Goal: Ask a question: Seek information or help from site administrators or community

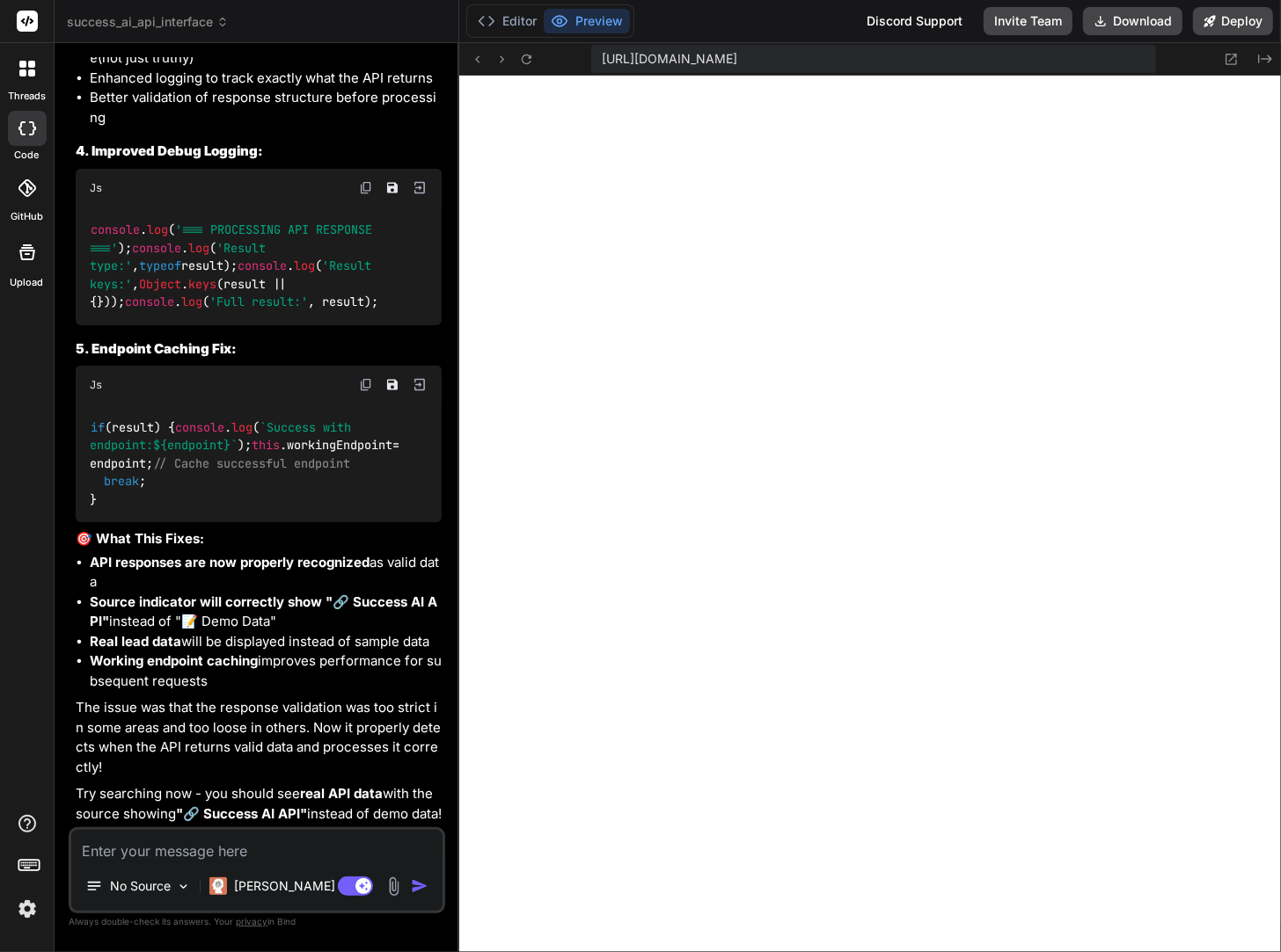
scroll to position [27505, 0]
click at [528, 60] on icon at bounding box center [527, 60] width 15 height 15
click at [190, 849] on textarea at bounding box center [256, 846] width 371 height 32
type textarea "l"
type textarea "x"
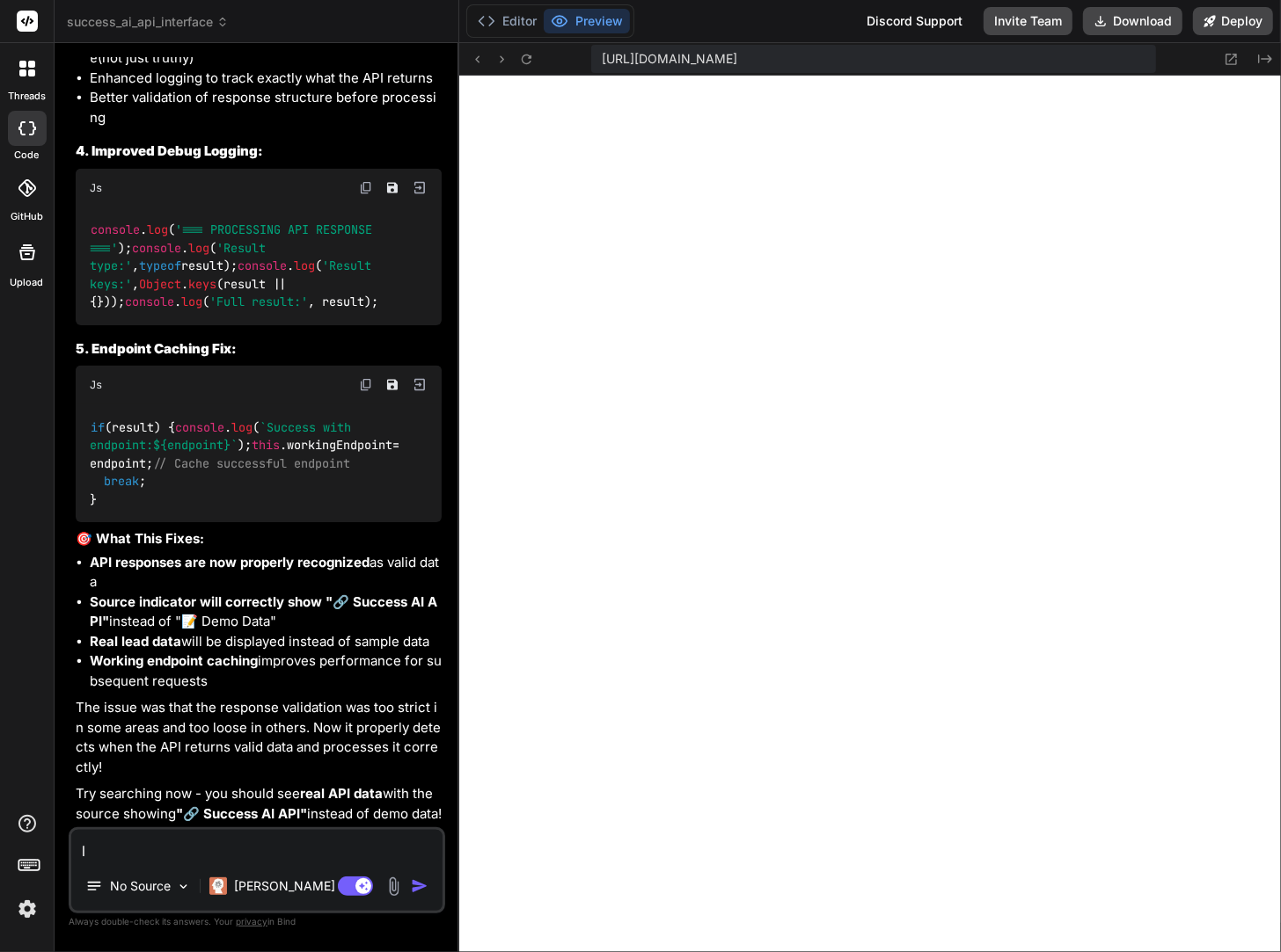
type textarea "lo"
type textarea "x"
type textarea "loo"
type textarea "x"
type textarea "look"
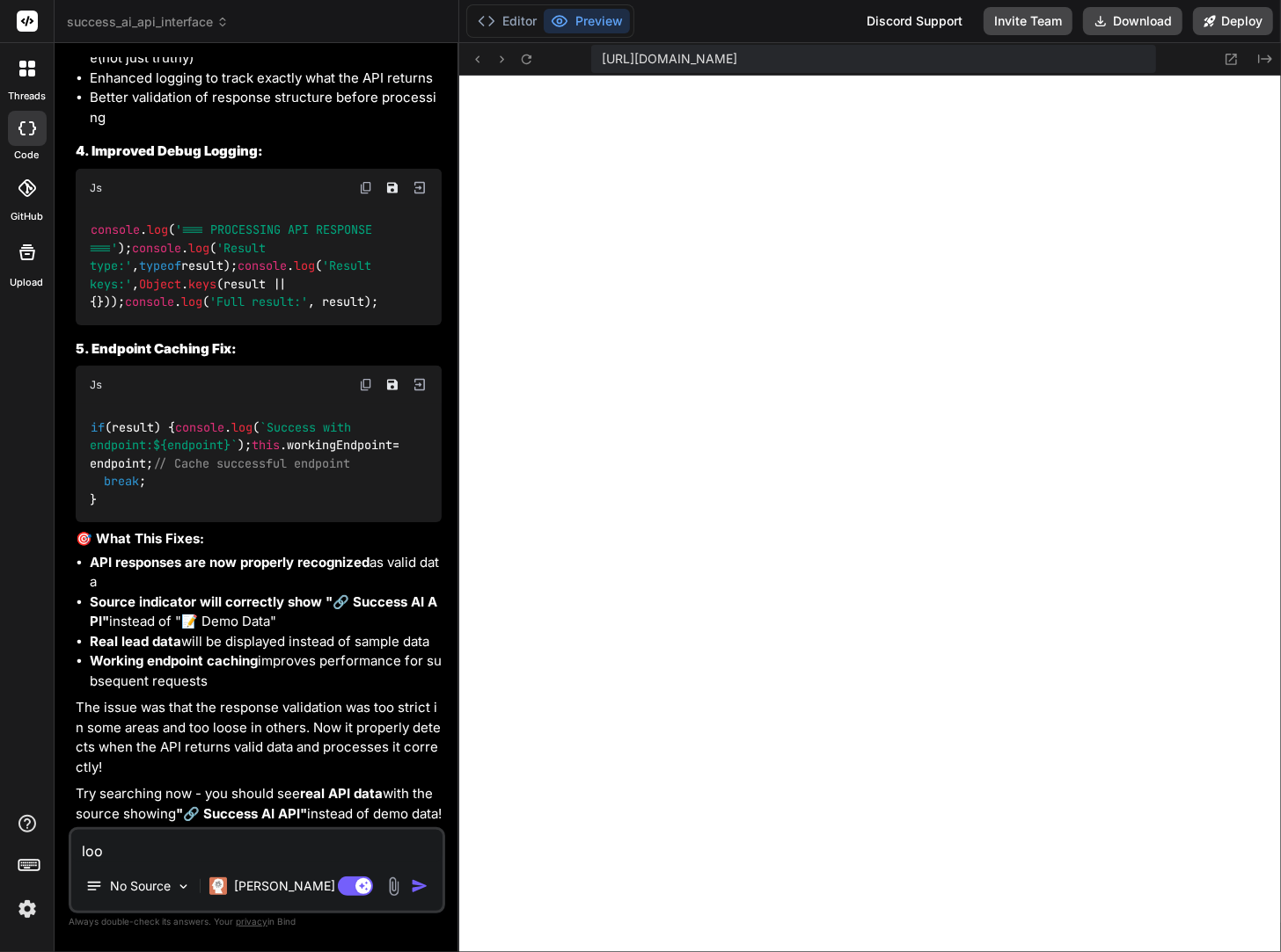
type textarea "x"
type textarea "looks"
type textarea "x"
type textarea "looks"
type textarea "x"
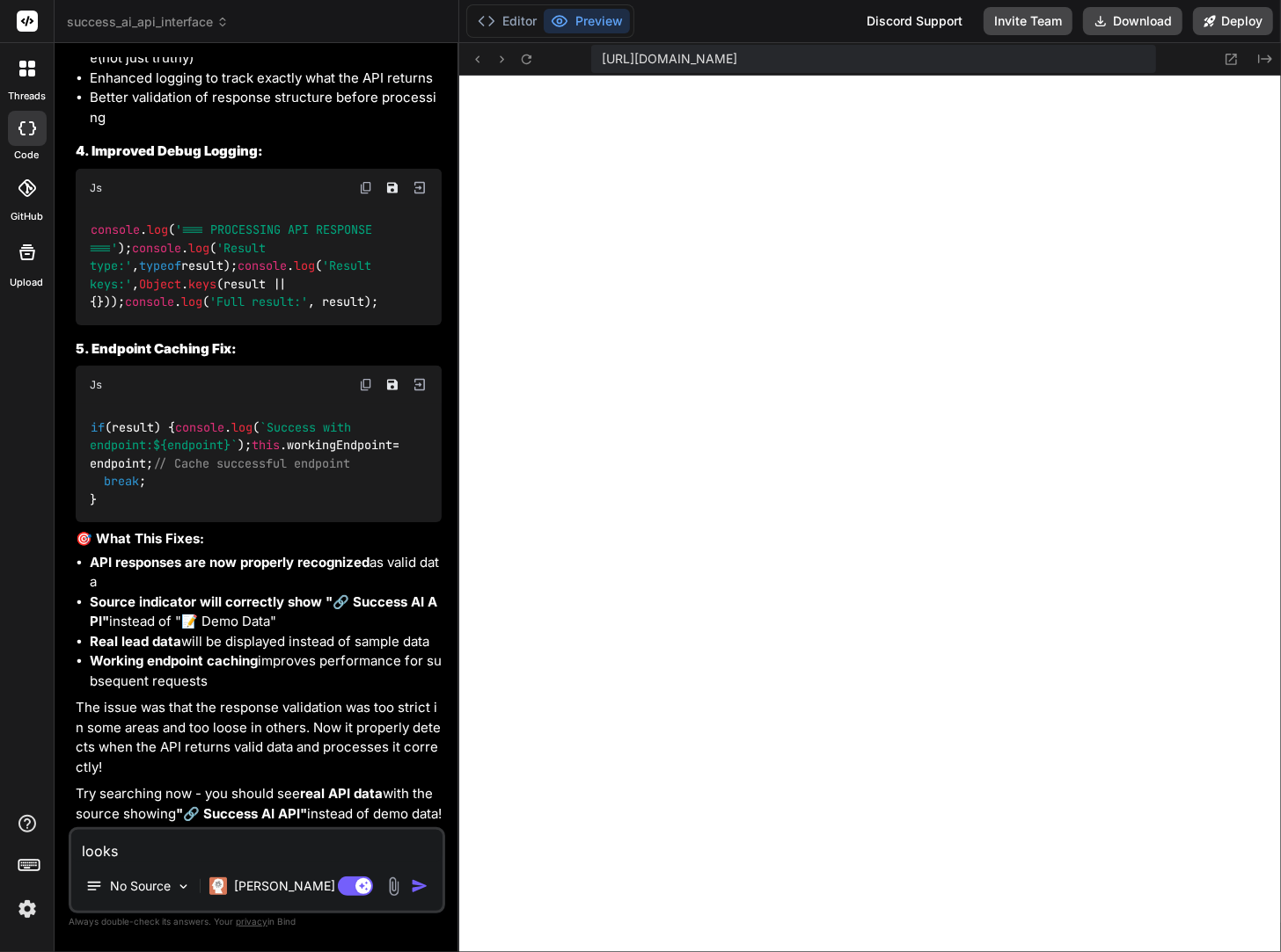
type textarea "looks l"
type textarea "x"
type textarea "looks li"
type textarea "x"
type textarea "looks lik"
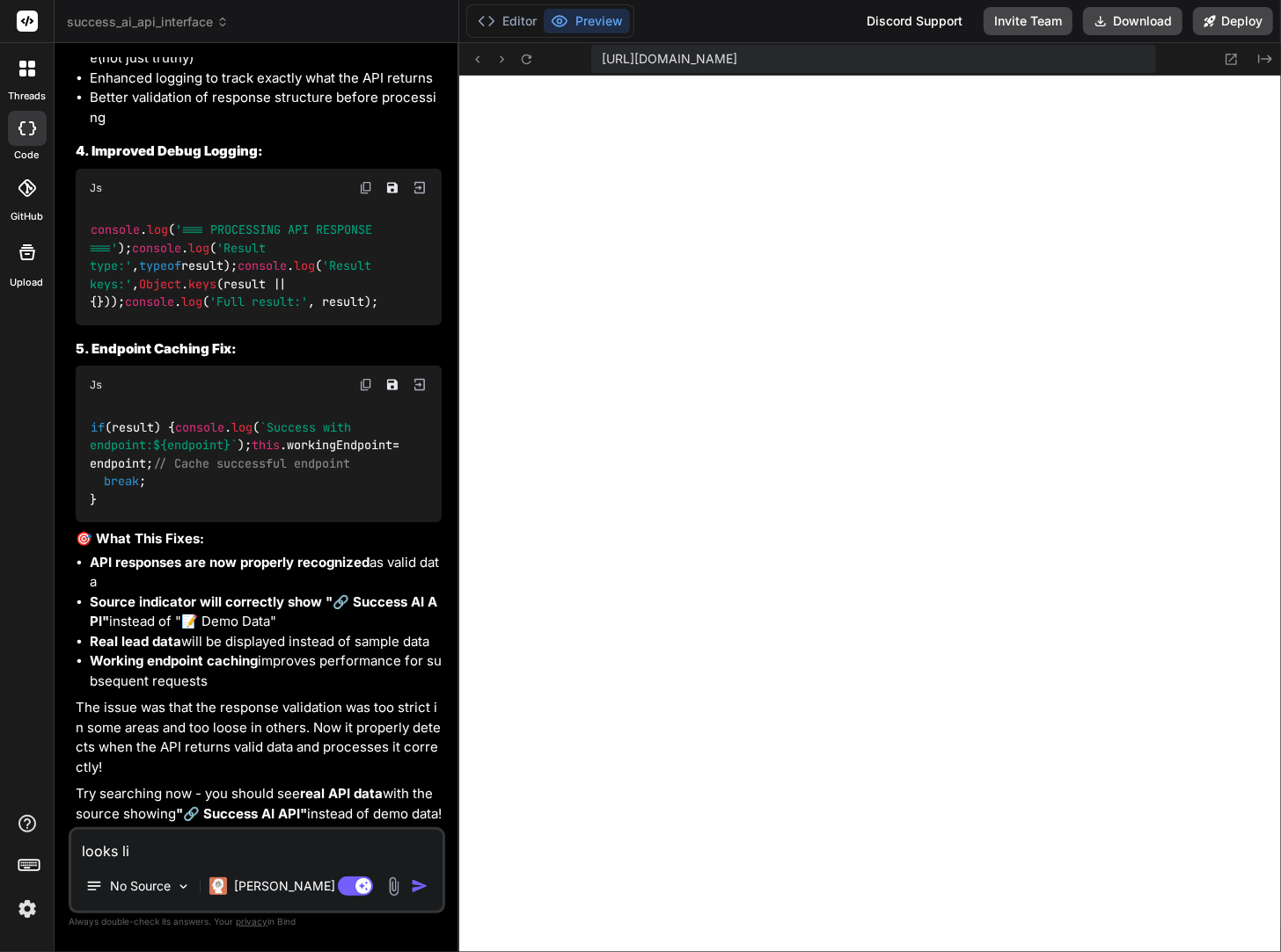
type textarea "x"
type textarea "looks like"
type textarea "x"
type textarea "looks like"
type textarea "x"
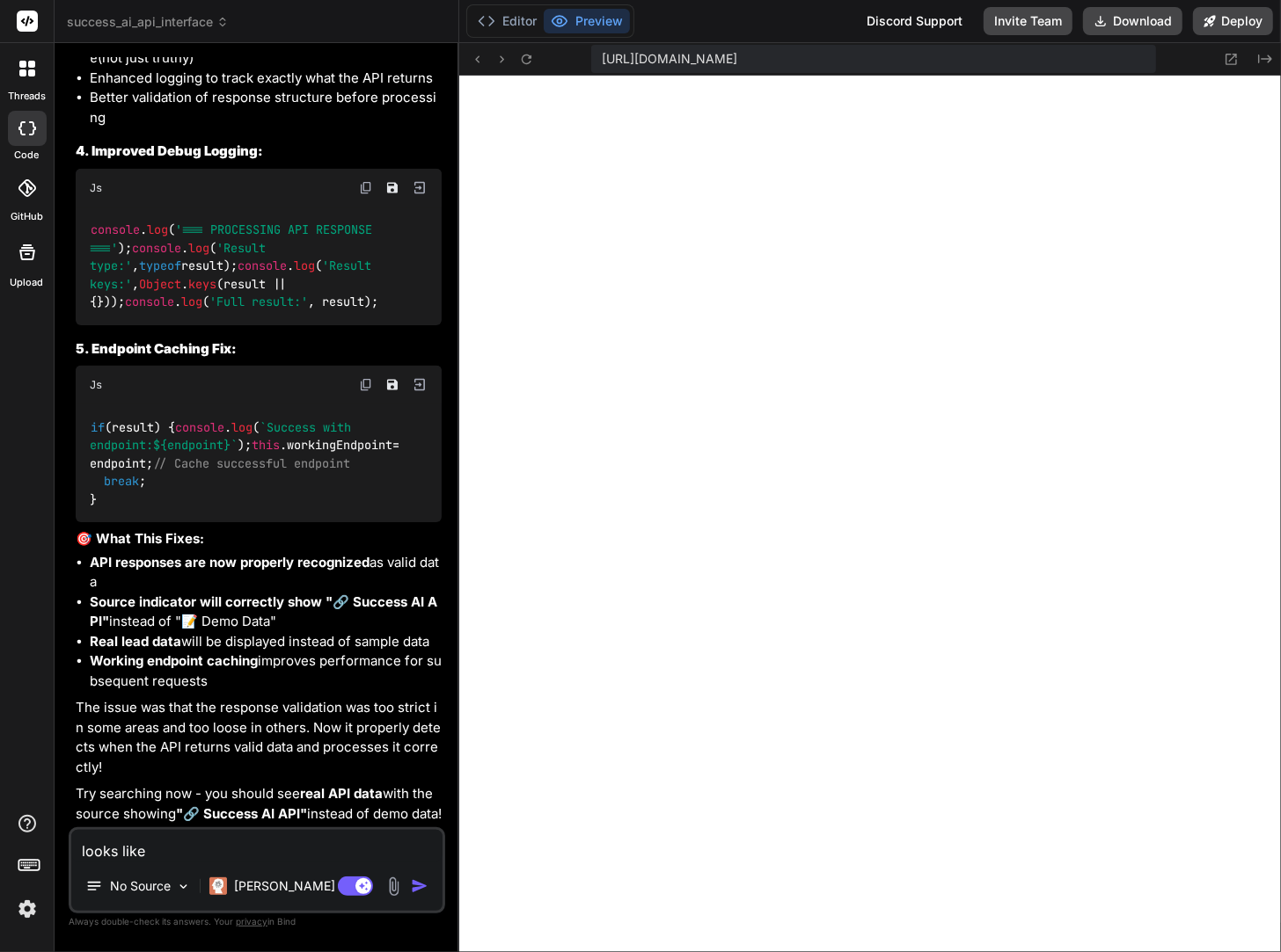
type textarea "looks like y"
type textarea "x"
type textarea "looks like yo"
type textarea "x"
type textarea "looks like you"
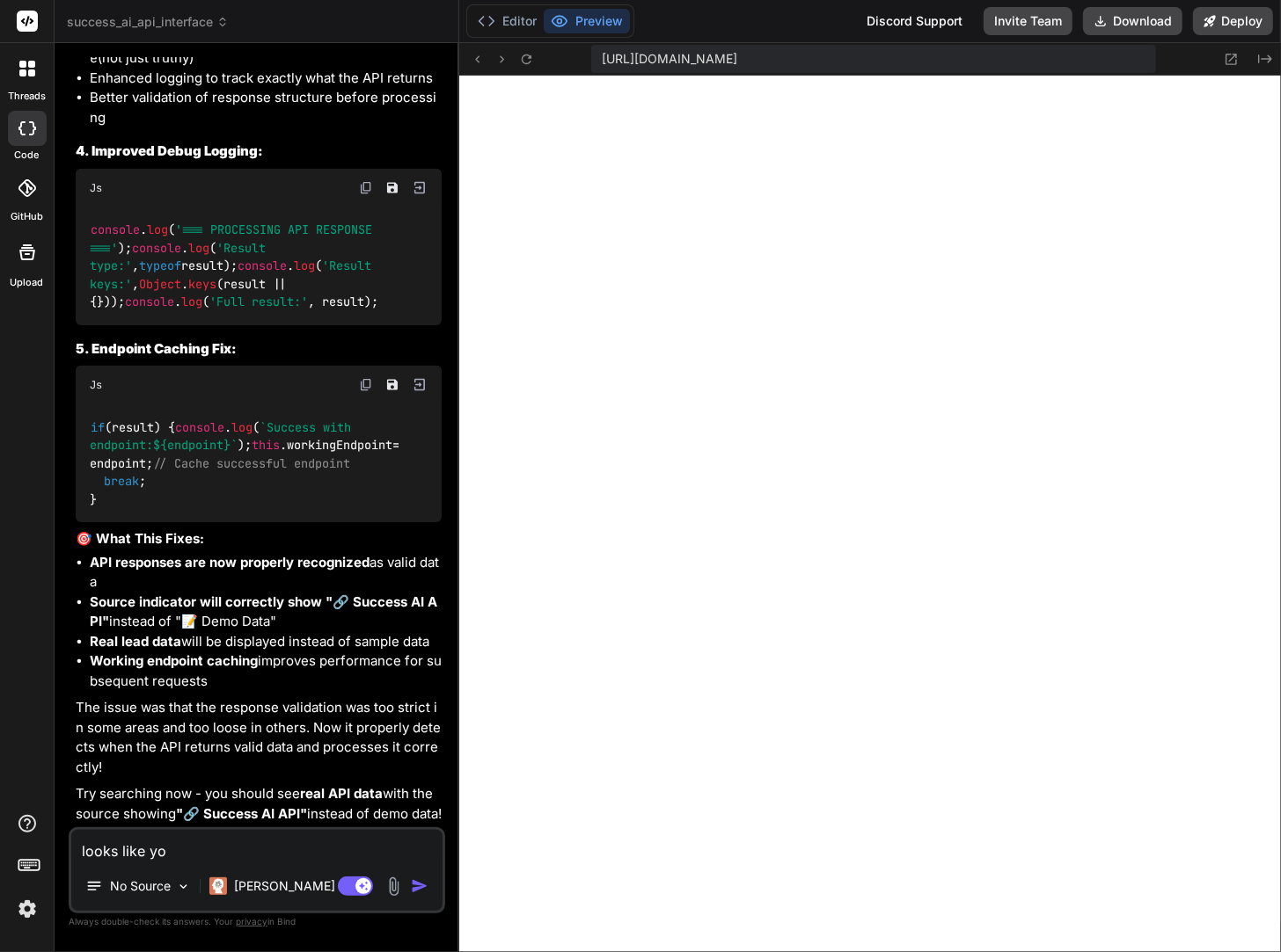
type textarea "x"
type textarea "looks like you"
type textarea "x"
type textarea "looks like you c"
type textarea "x"
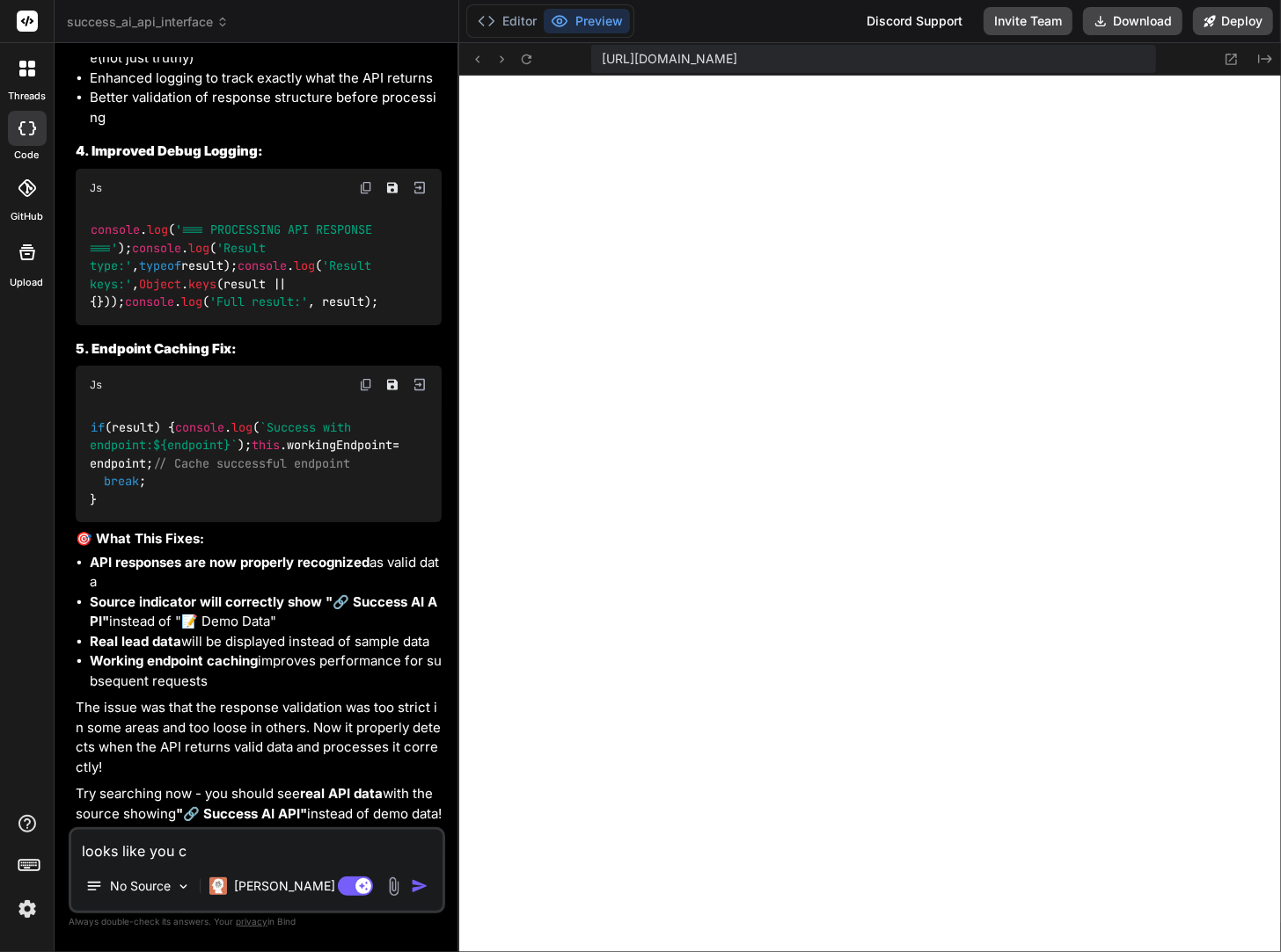
type textarea "looks like you ch"
type textarea "x"
type textarea "looks like you cha"
type textarea "x"
type textarea "looks like you [PERSON_NAME]"
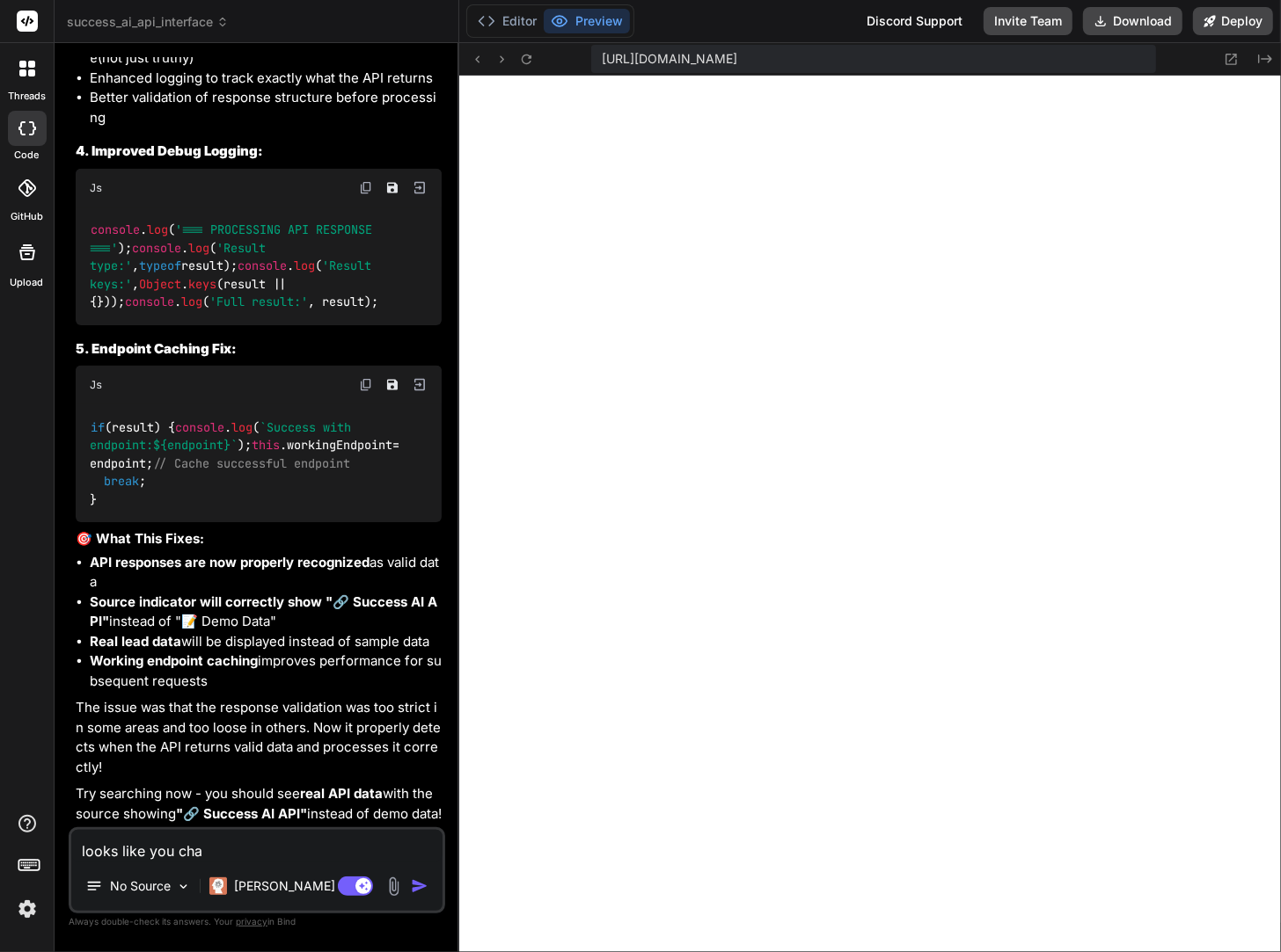
type textarea "x"
type textarea "looks like you [PERSON_NAME]"
type textarea "x"
type textarea "looks like you change"
type textarea "x"
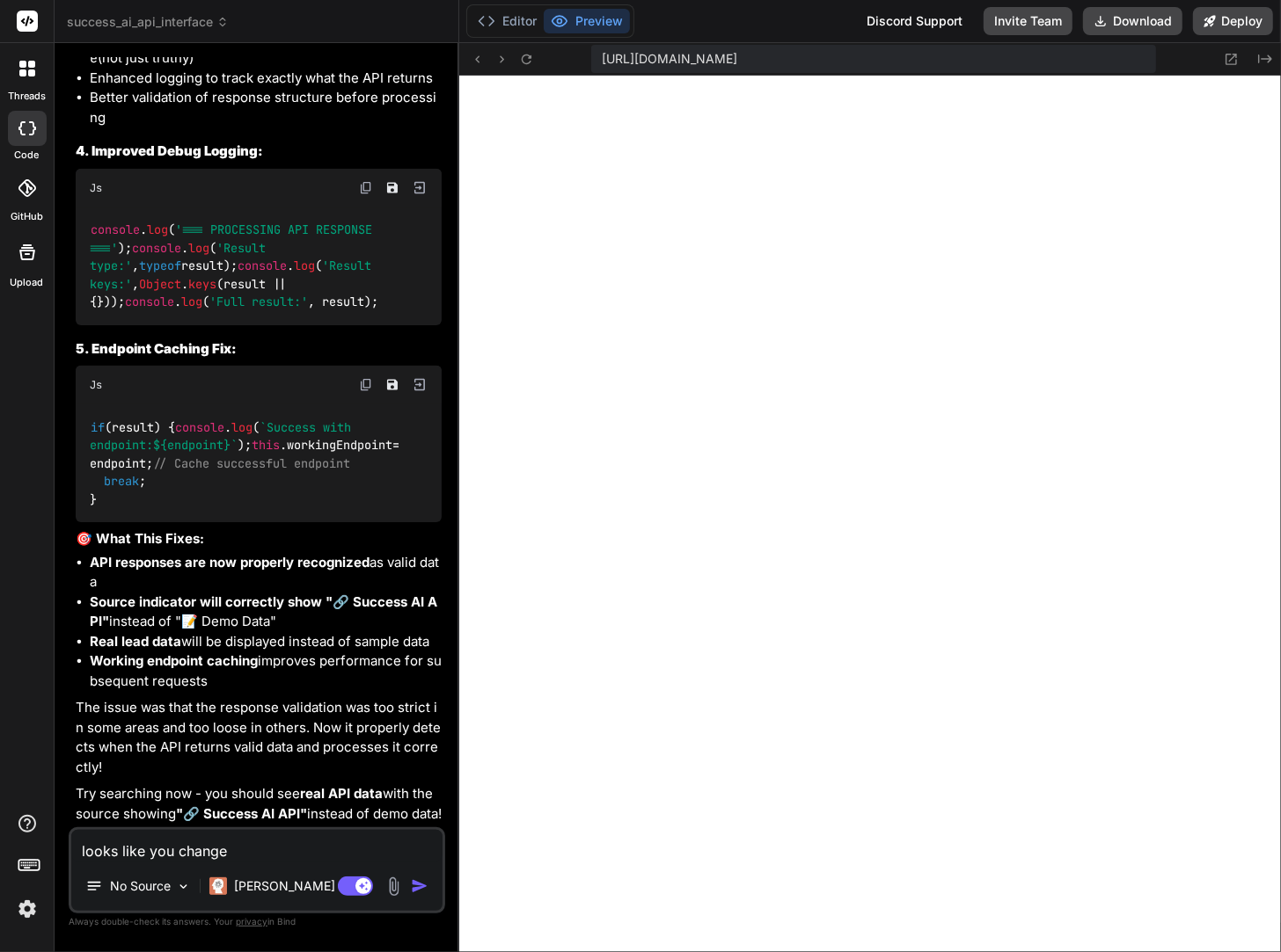
type textarea "looks like you changed"
type textarea "x"
type textarea "looks like you changed"
type textarea "x"
type textarea "looks like you changed t"
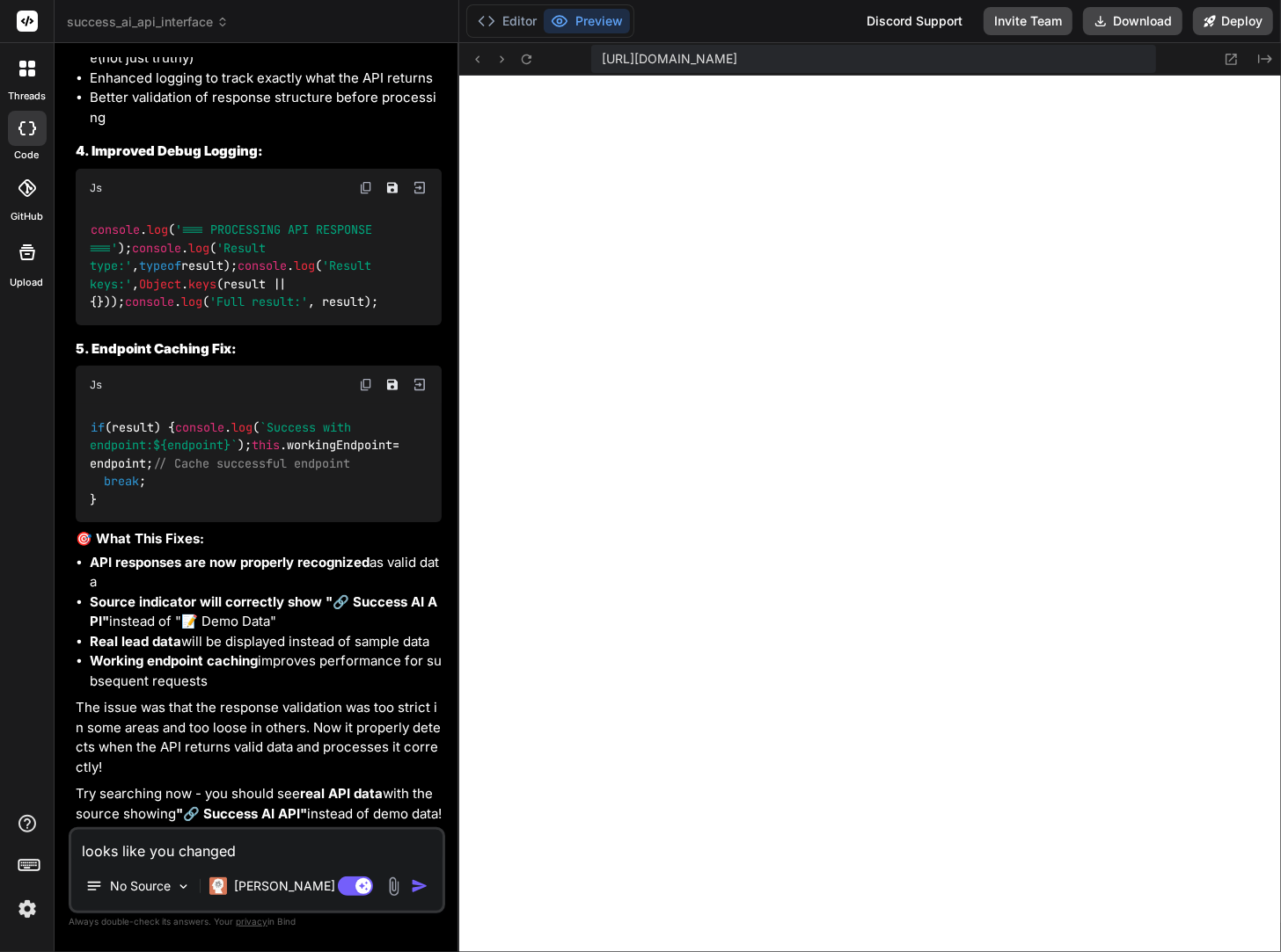
type textarea "x"
type textarea "looks like you changed th"
type textarea "x"
type textarea "looks like you changed the"
type textarea "x"
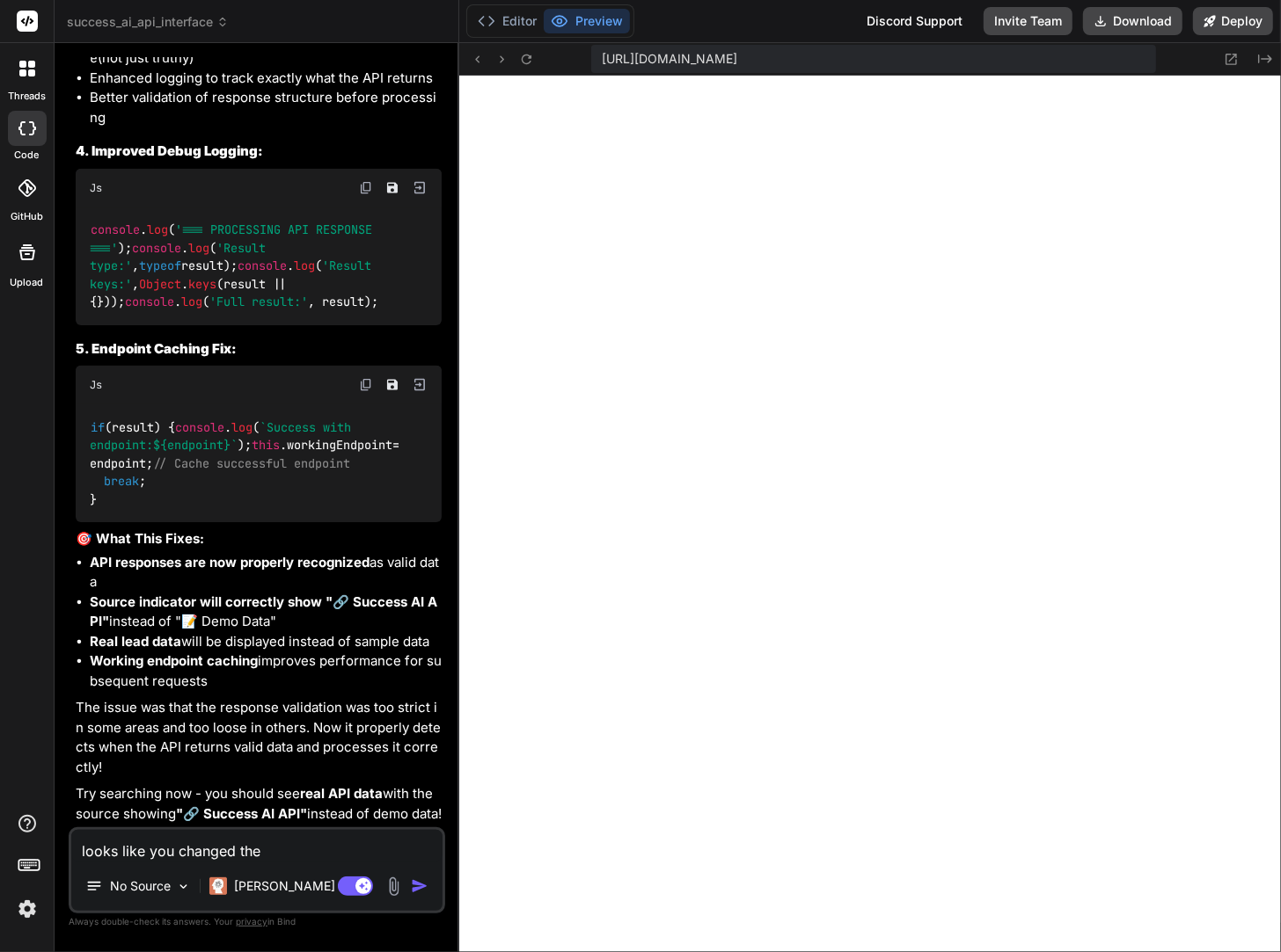
type textarea "looks like you changed the"
type textarea "x"
type textarea "looks like you changed the e"
type textarea "x"
type textarea "looks like you changed the en"
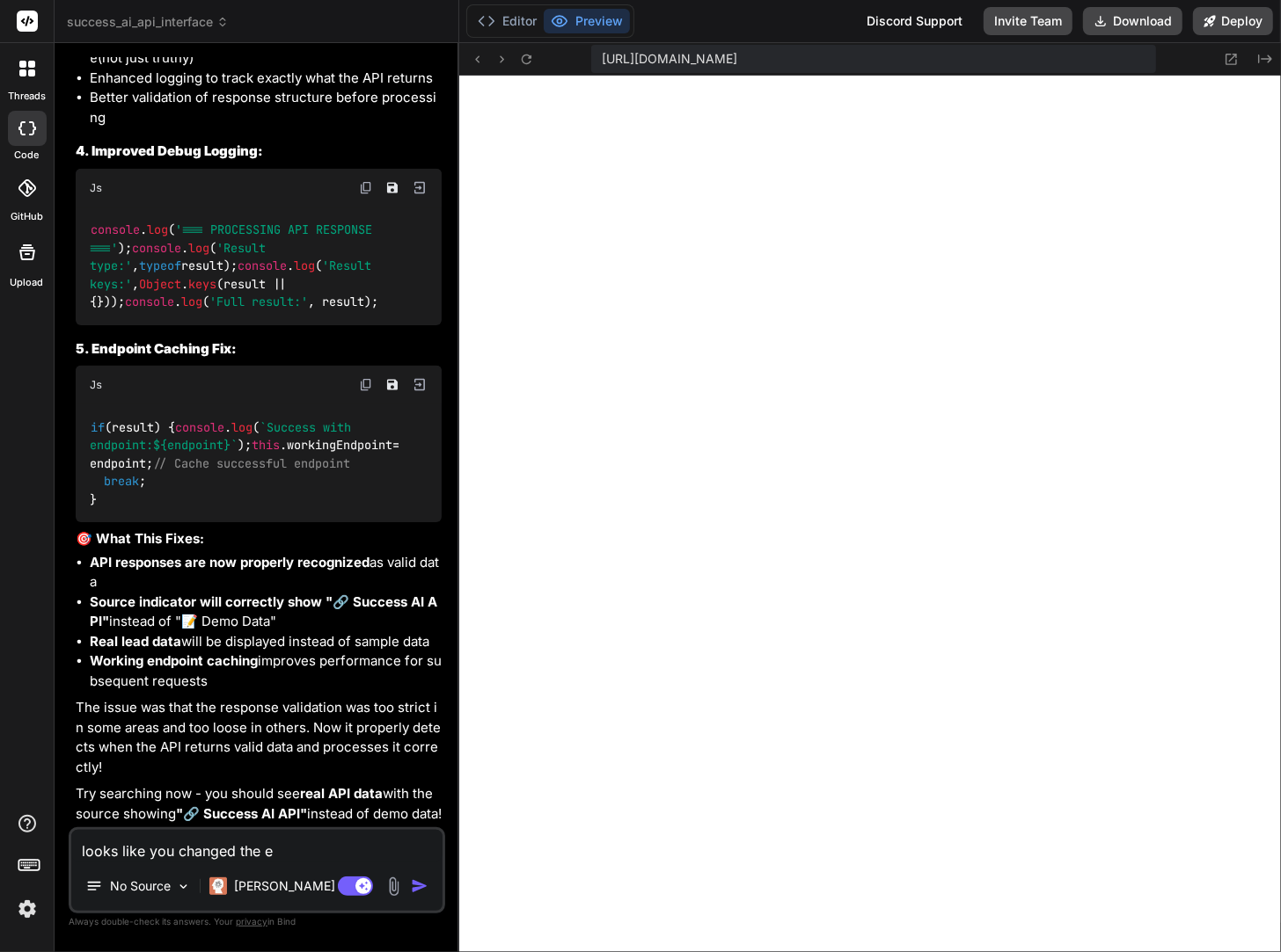
type textarea "x"
type textarea "looks like you changed the end"
type textarea "x"
type textarea "looks like you changed the endp"
type textarea "x"
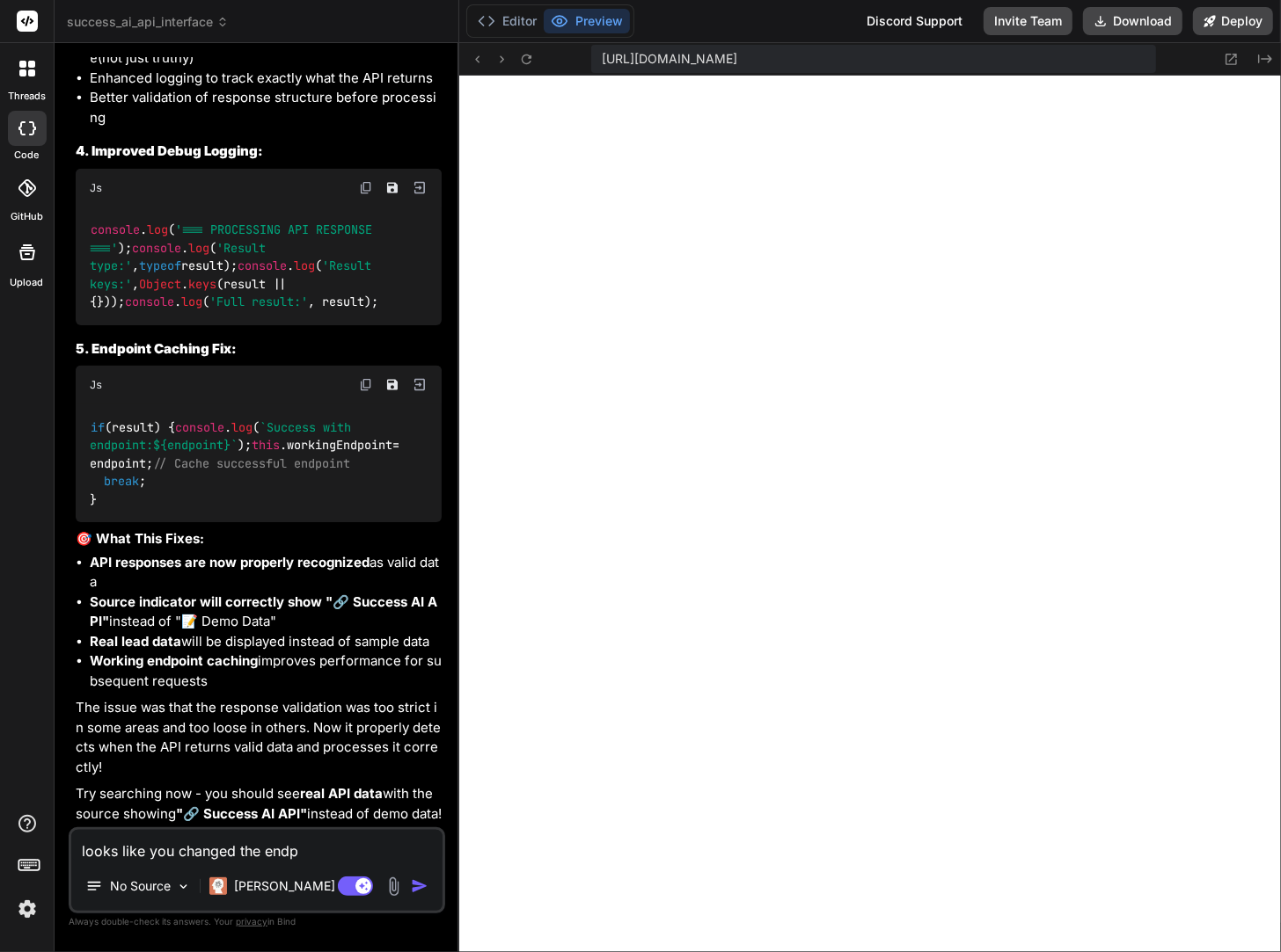
type textarea "looks like you changed the endpo"
type textarea "x"
type textarea "looks like you changed the endpoi"
type textarea "x"
type textarea "looks like you changed the endpoin"
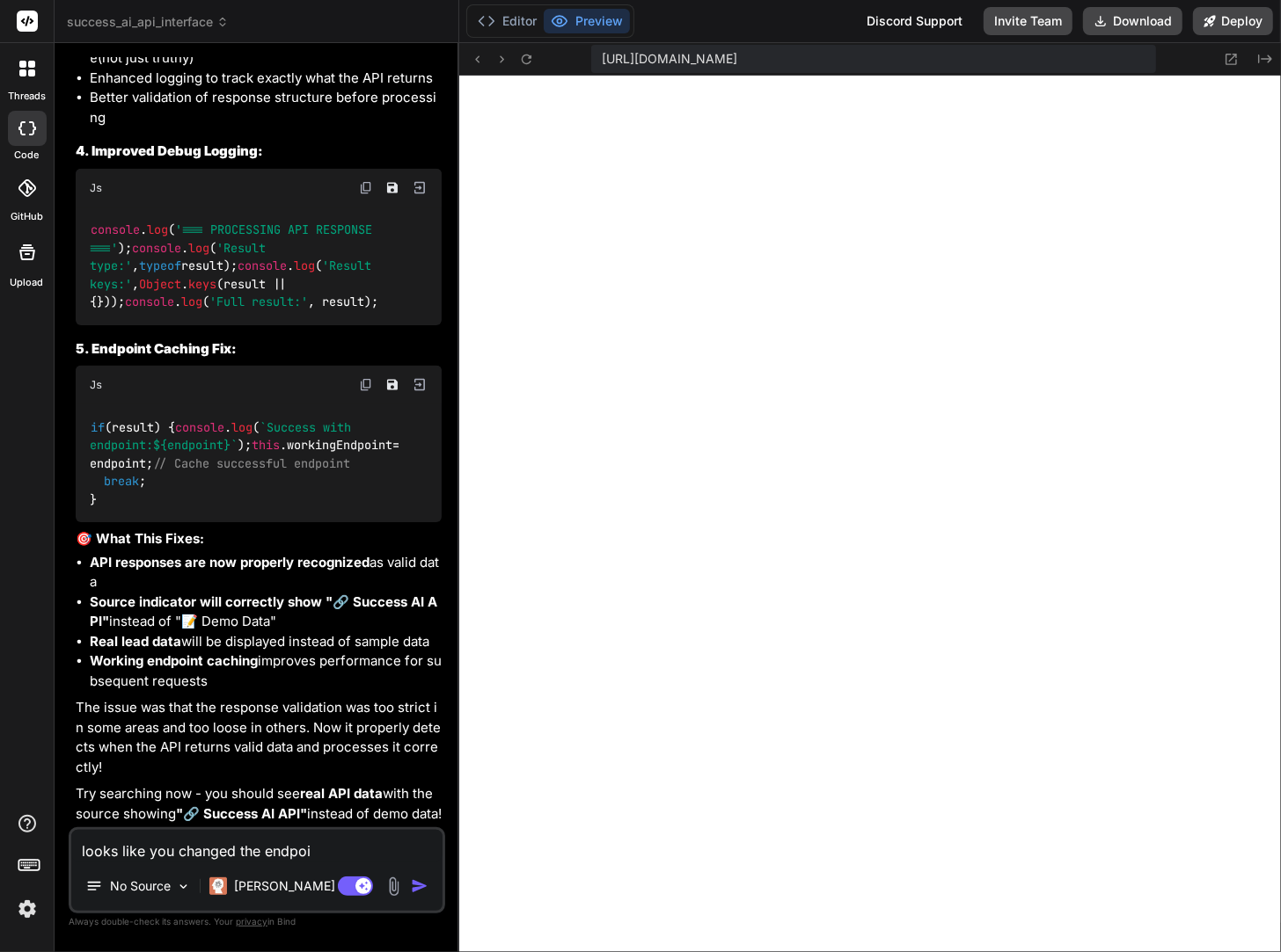
type textarea "x"
type textarea "looks like you changed the endpoint"
type textarea "x"
type textarea "looks like you changed the endpoint"
type textarea "x"
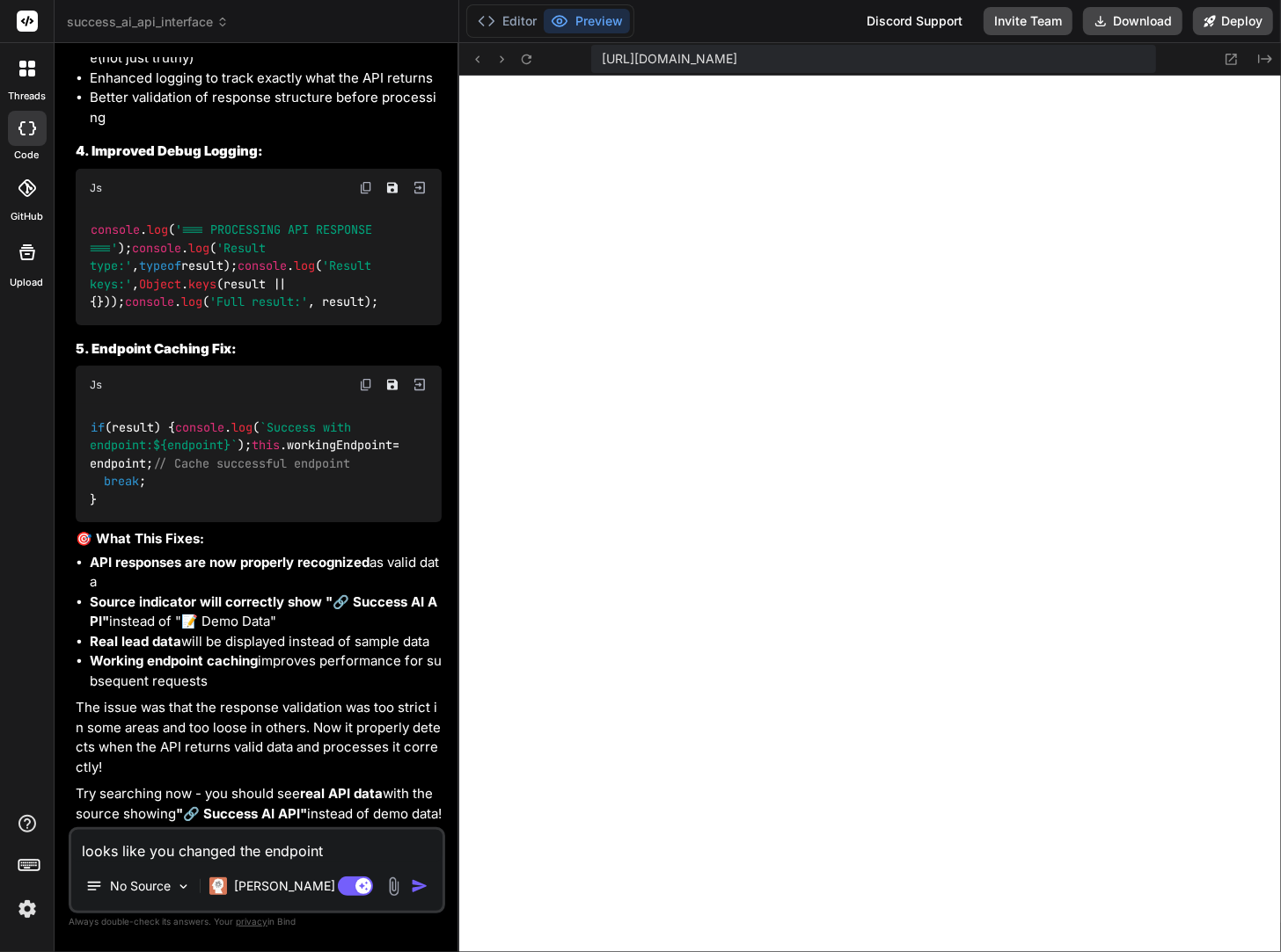
type textarea "looks like you changed the endpoint a"
type textarea "x"
type textarea "looks like you changed the endpoint ag"
type textarea "x"
type textarea "looks like you changed the endpoint agi"
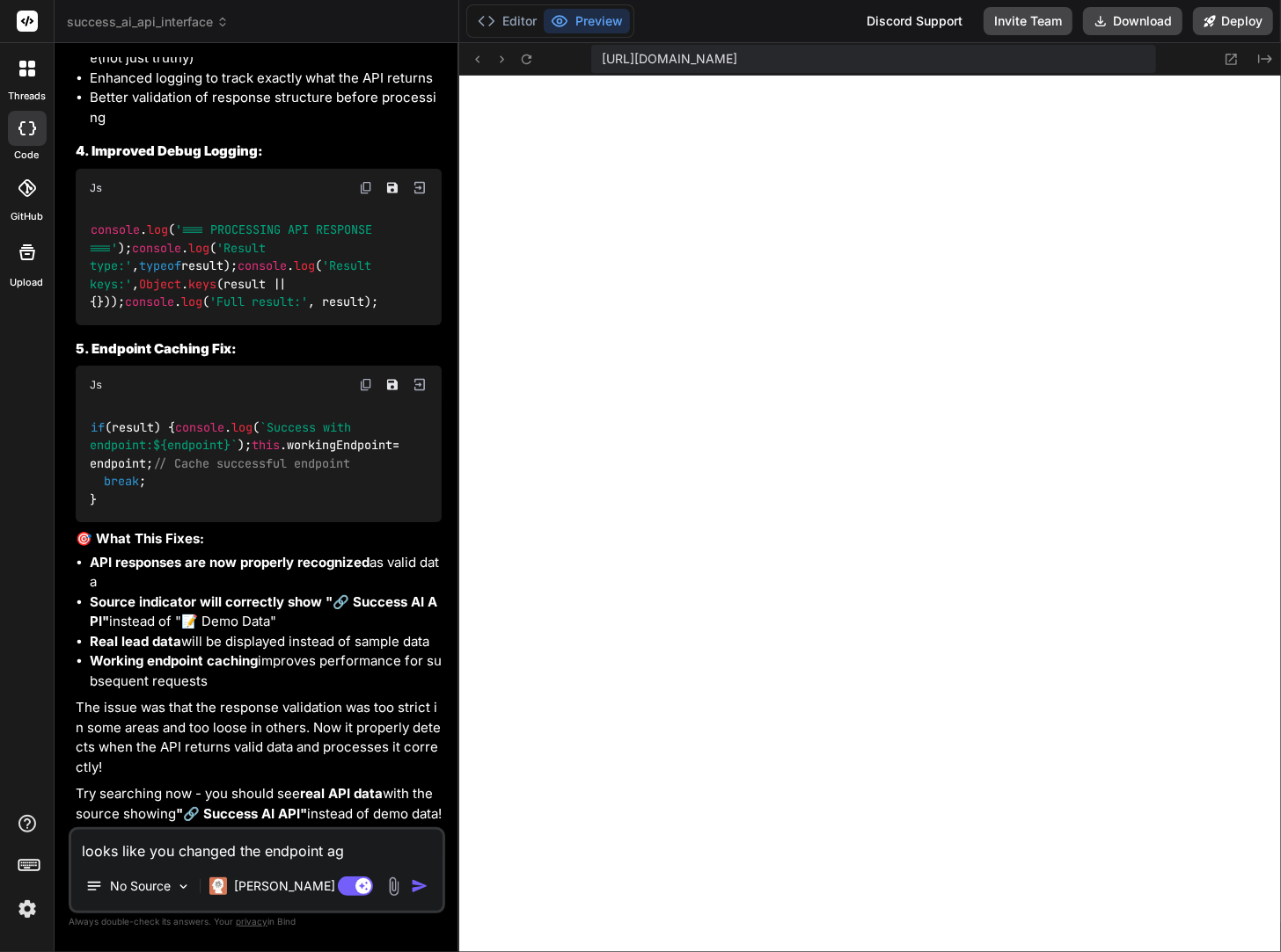
type textarea "x"
type textarea "looks like you changed the endpoint ag"
type textarea "x"
type textarea "looks like you changed the endpoint aga"
type textarea "x"
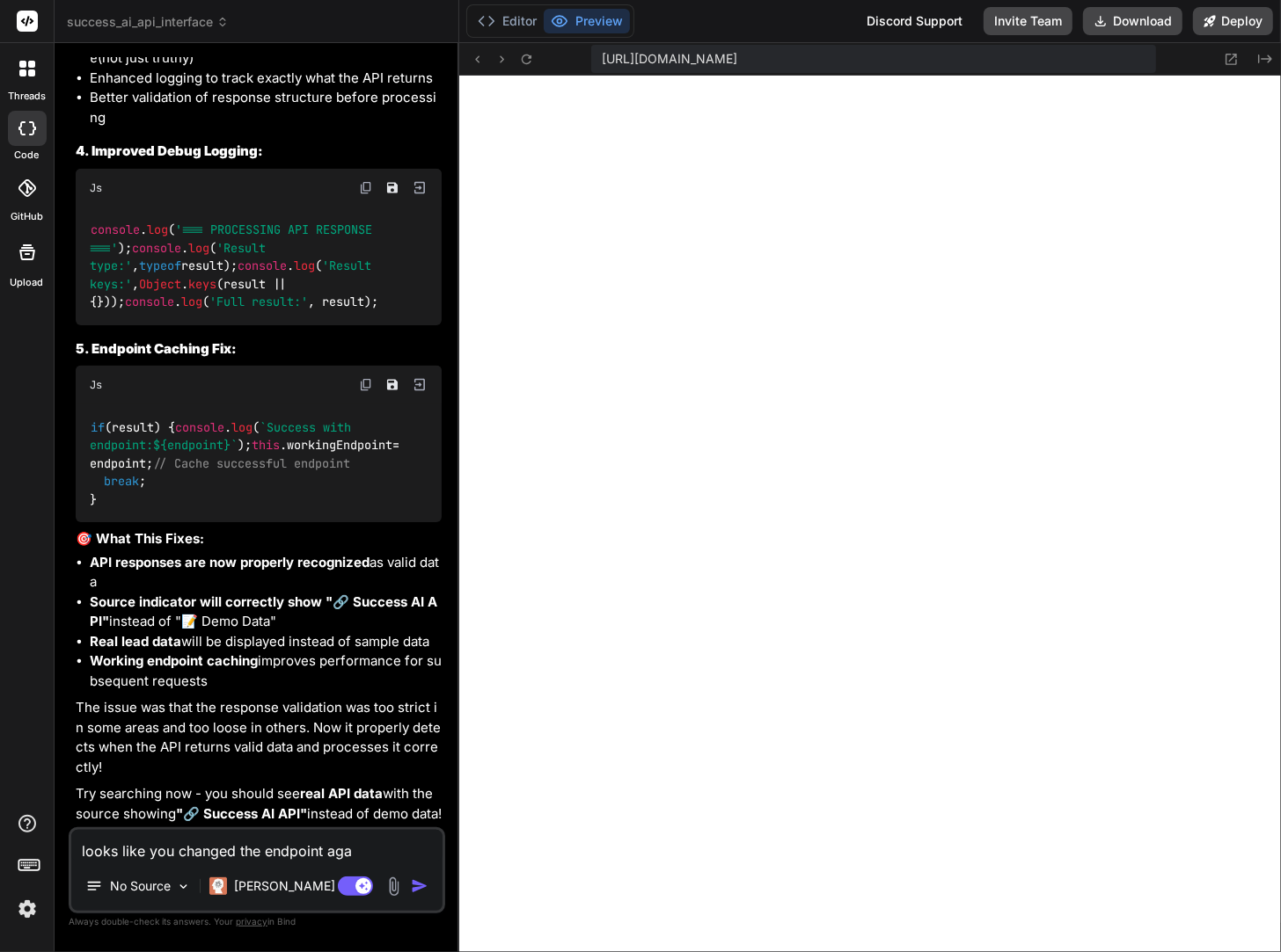
type textarea "looks like you changed the endpoint agai"
type textarea "x"
type textarea "looks like you changed the endpoint again"
type textarea "x"
type textarea "looks like you changed the endpoint again"
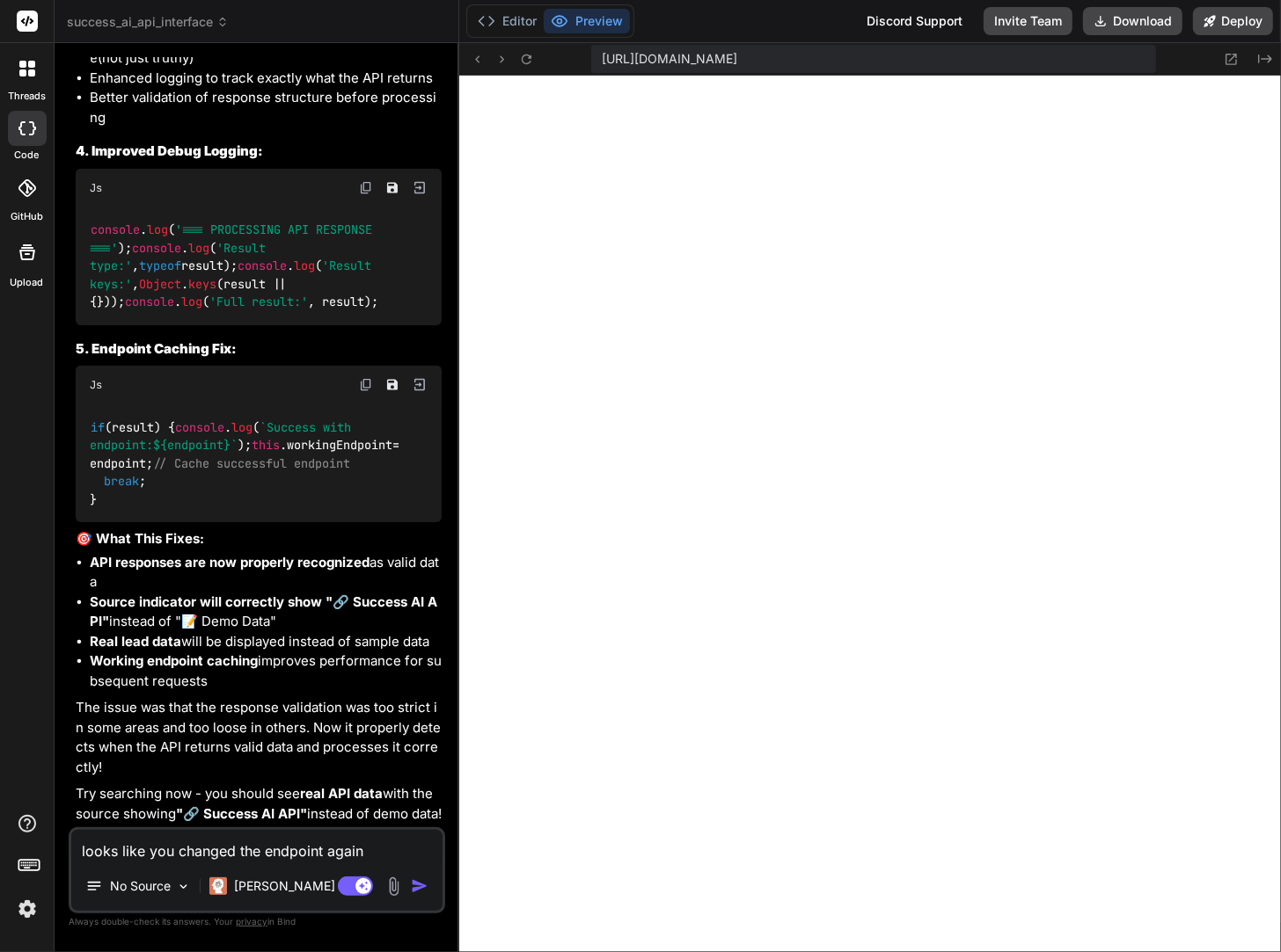
type textarea "x"
type textarea "looks like you changed the endpoint again a"
type textarea "x"
type textarea "looks like you changed the endpoint again af"
type textarea "x"
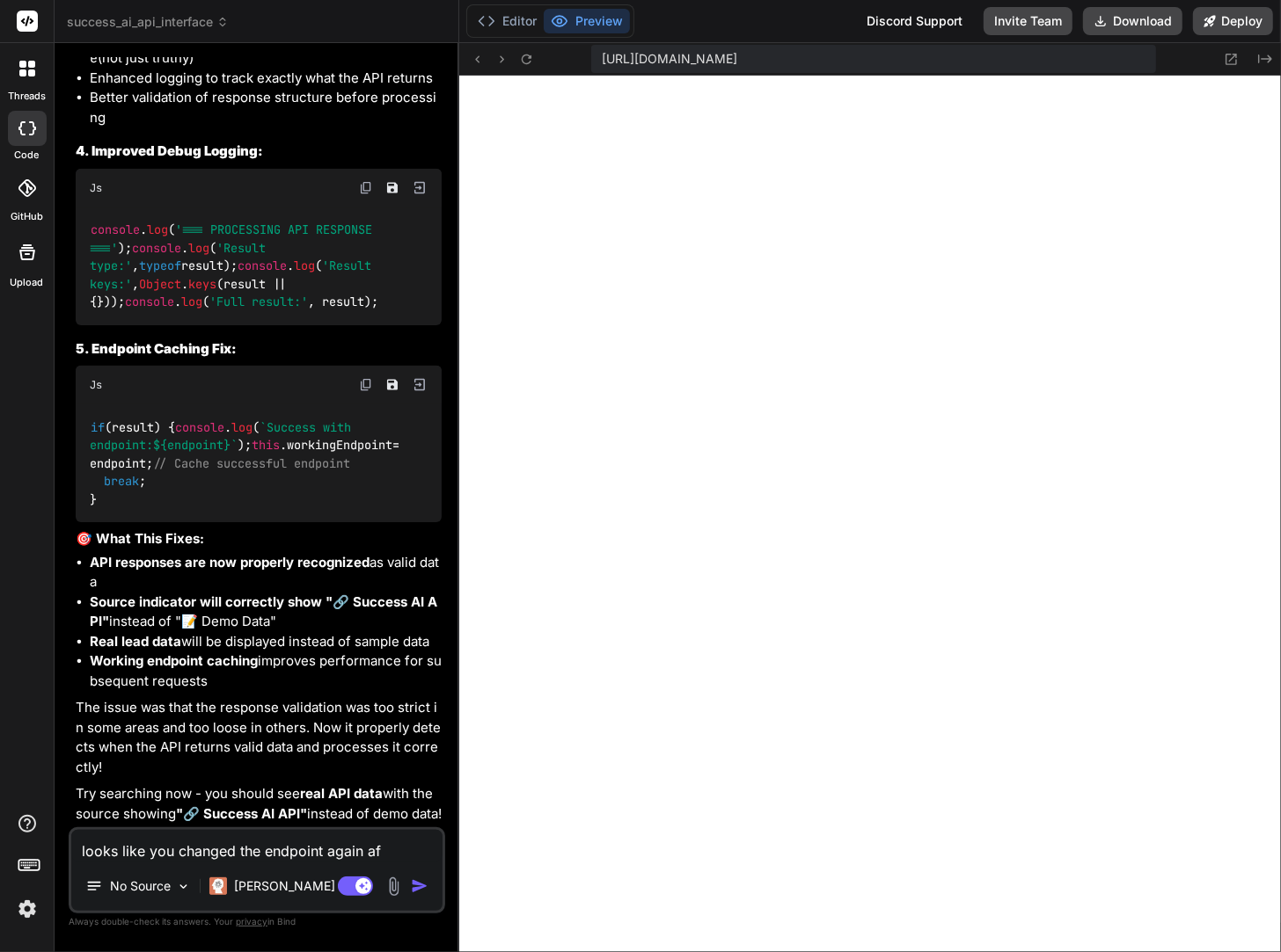
type textarea "looks like you changed the endpoint again aft"
type textarea "x"
type textarea "looks like you changed the endpoint again afte"
type textarea "x"
type textarea "looks like you changed the endpoint again after"
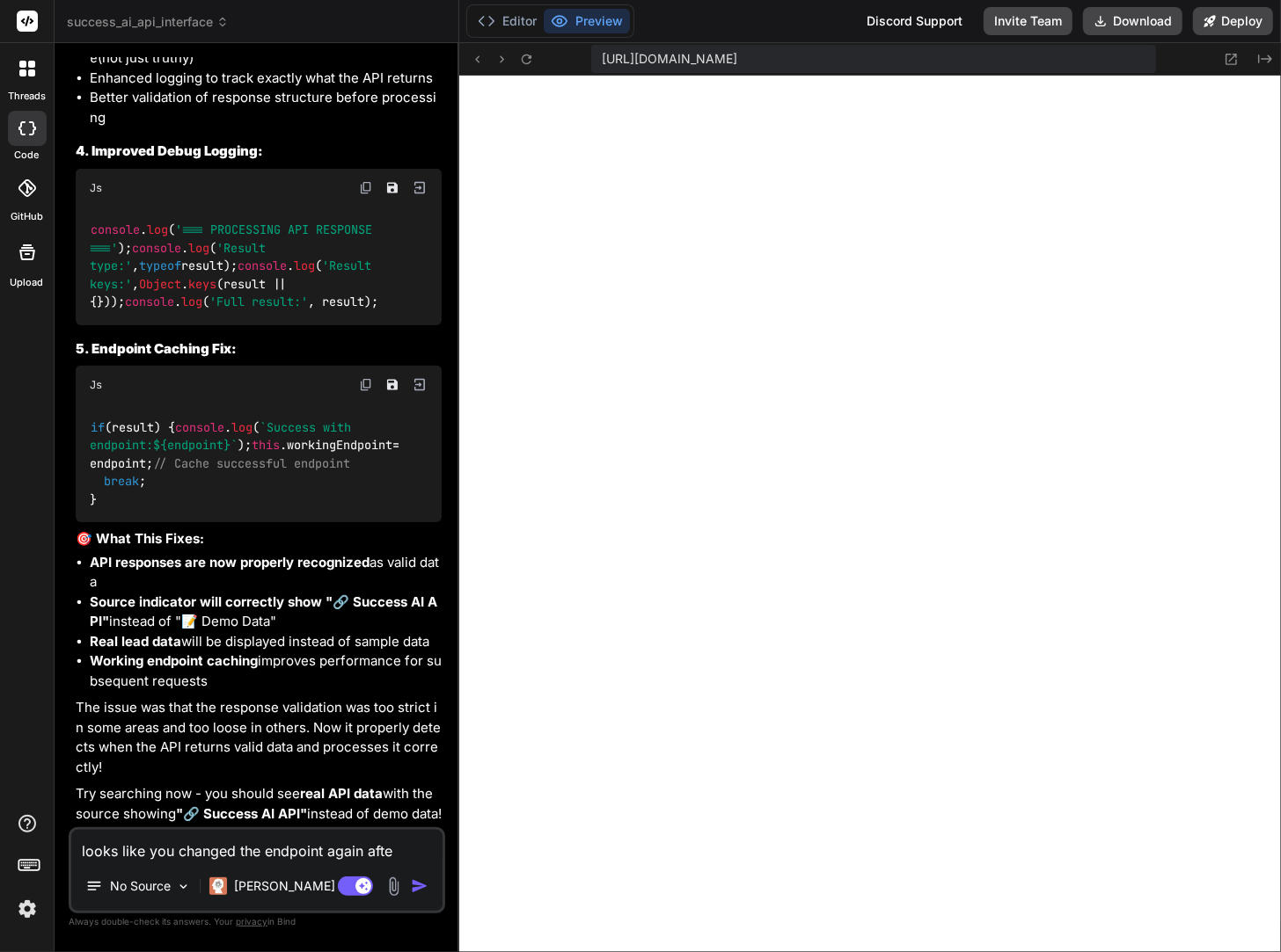
type textarea "x"
type textarea "looks like you changed the endpoint again after"
type textarea "x"
type textarea "looks like you changed the endpoint again after I"
type textarea "x"
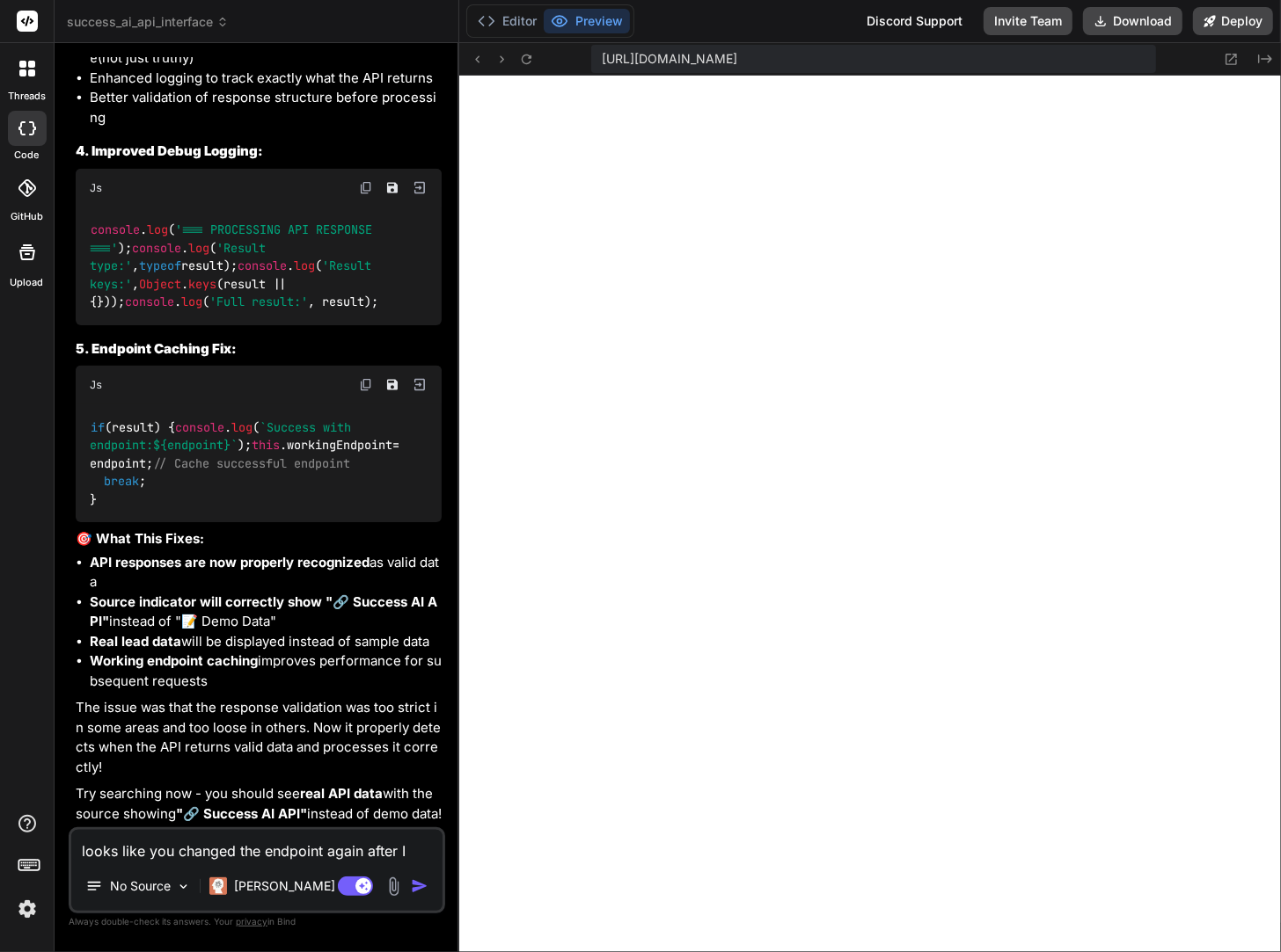
type textarea "looks like you changed the endpoint again after I"
type textarea "x"
type textarea "looks like you changed the endpoint again after I t"
type textarea "x"
type textarea "looks like you changed the endpoint again after I to"
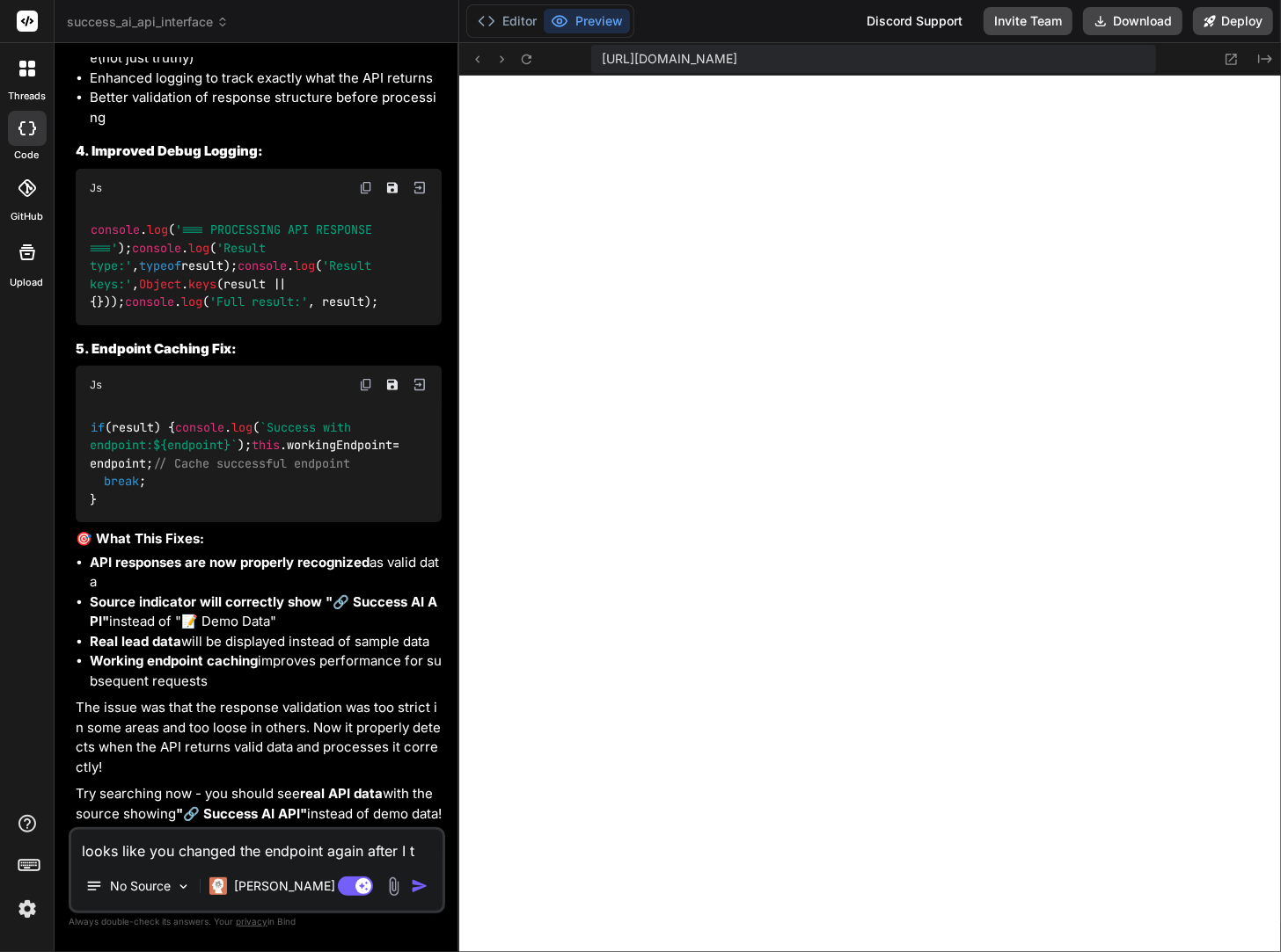
type textarea "x"
type textarea "looks like you changed the endpoint again after I tol"
type textarea "x"
type textarea "looks like you changed the endpoint again after I told"
type textarea "x"
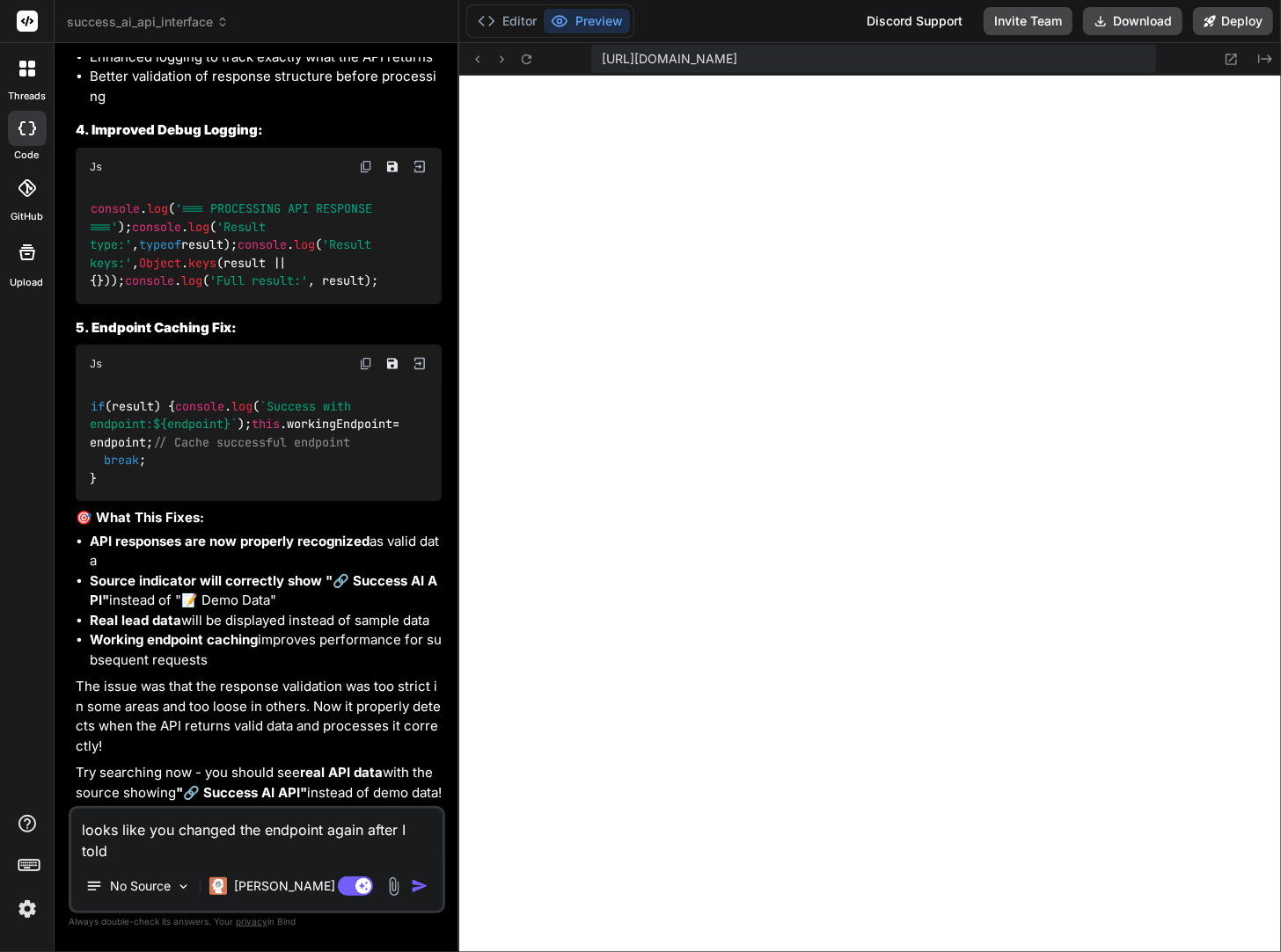
type textarea "looks like you changed the endpoint again after I told"
type textarea "x"
type textarea "looks like you changed the endpoint again after I told y"
type textarea "x"
type textarea "looks like you changed the endpoint again after I told yo"
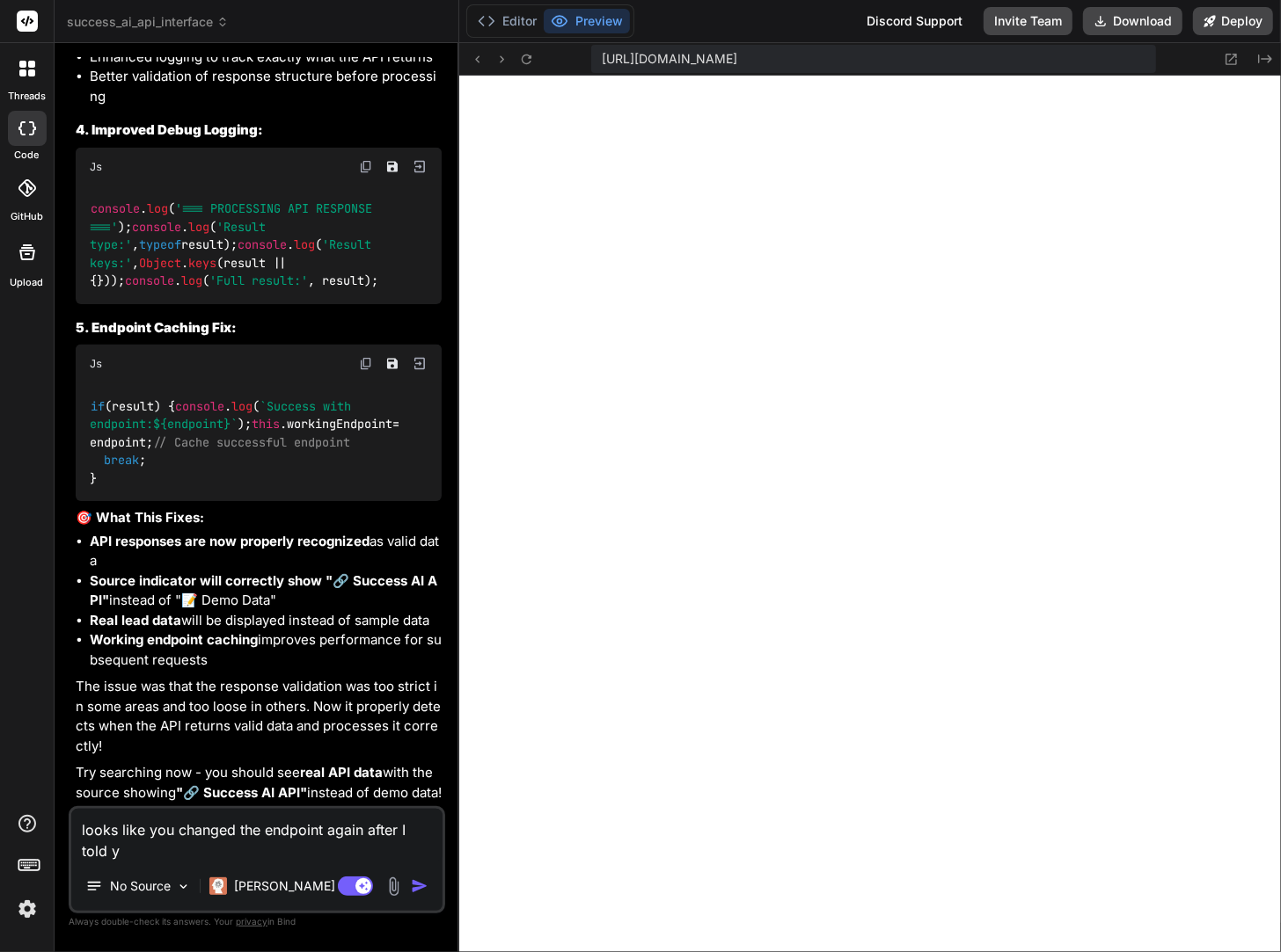
type textarea "x"
type textarea "looks like you changed the endpoint again after I told you"
type textarea "x"
type textarea "looks like you changed the endpoint again after I told you"
type textarea "x"
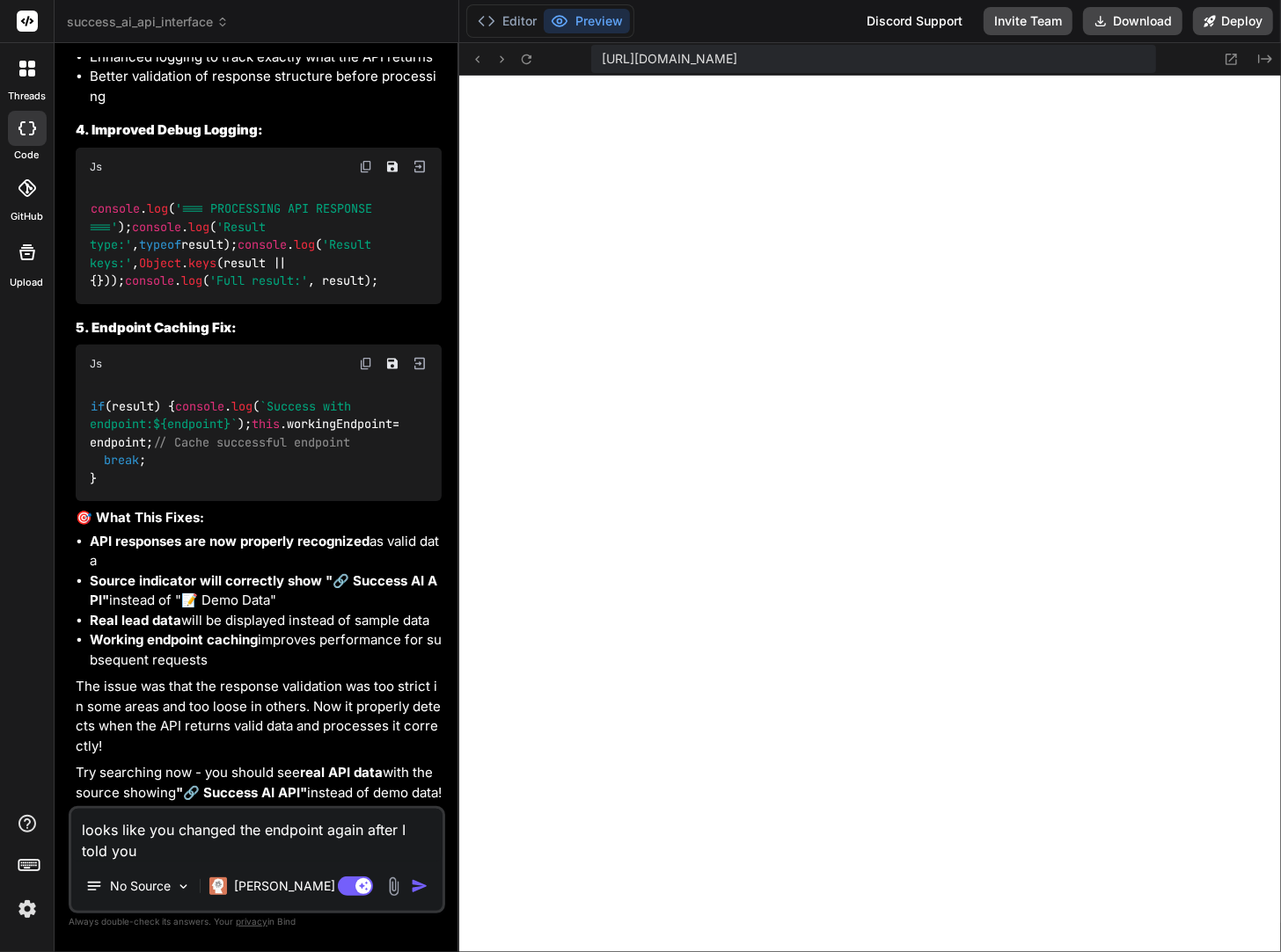
type textarea "looks like you changed the endpoint again after I told you n"
type textarea "x"
type textarea "looks like you changed the endpoint again after I told you no"
type textarea "x"
type textarea "looks like you changed the endpoint again after I told you not"
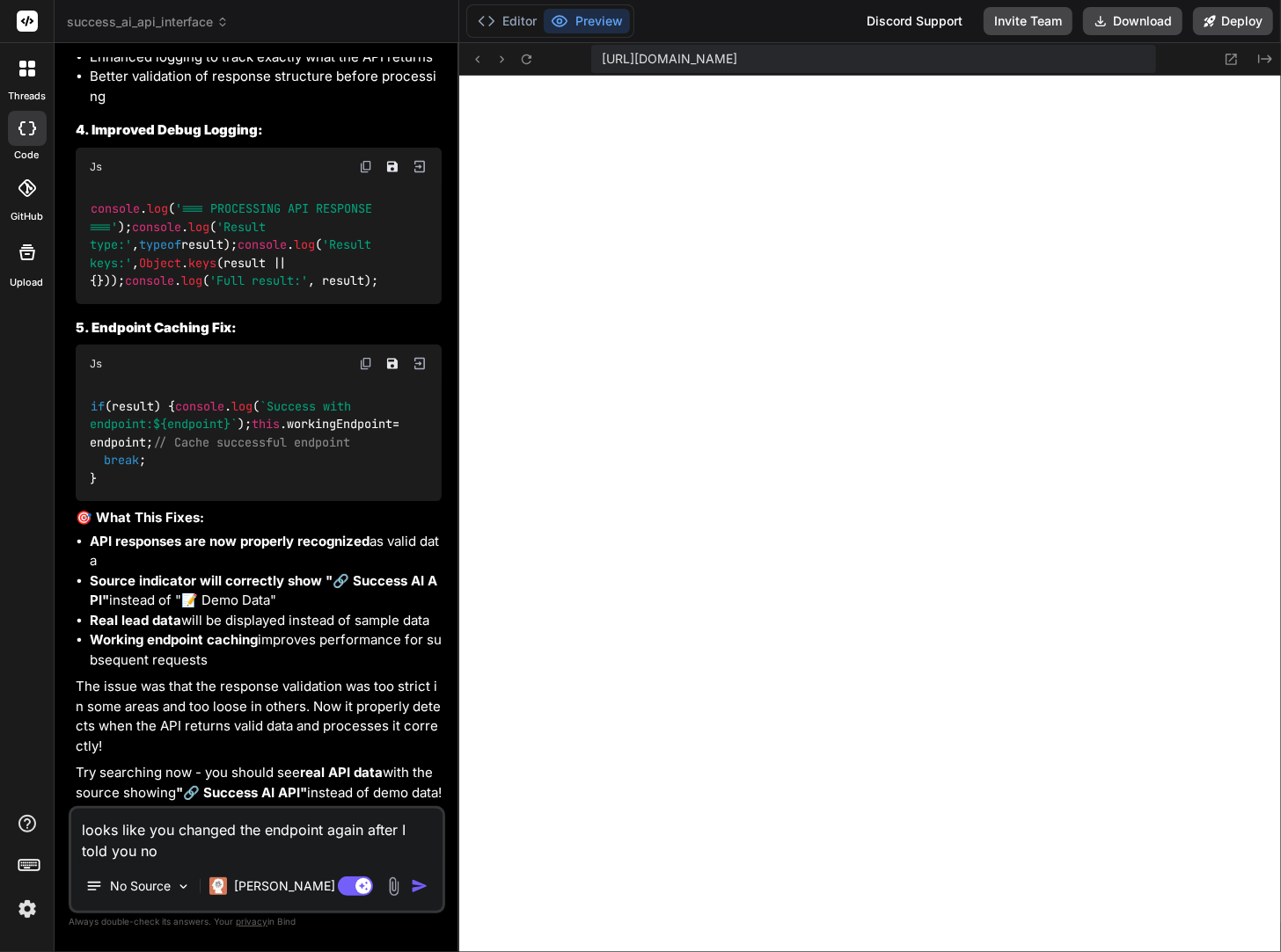
type textarea "x"
type textarea "looks like you changed the endpoint again after I told you not"
type textarea "x"
type textarea "looks like you changed the endpoint again after I told you not t"
type textarea "x"
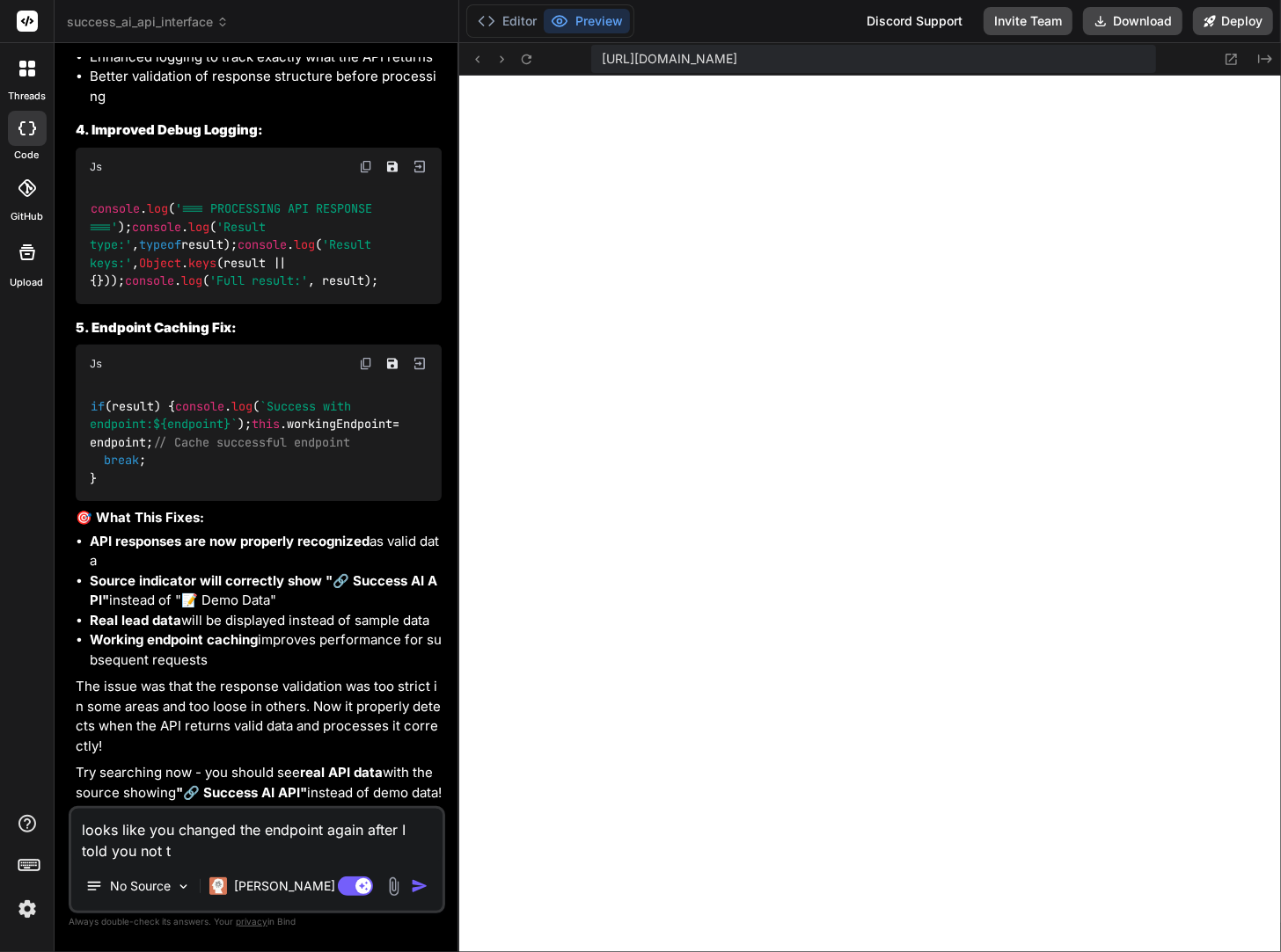
type textarea "looks like you changed the endpoint again after I told you not to"
type textarea "x"
type textarea "looks like you changed the endpoint again after I told you not to."
type textarea "x"
type textarea "looks like you changed the endpoint again after I told you not to."
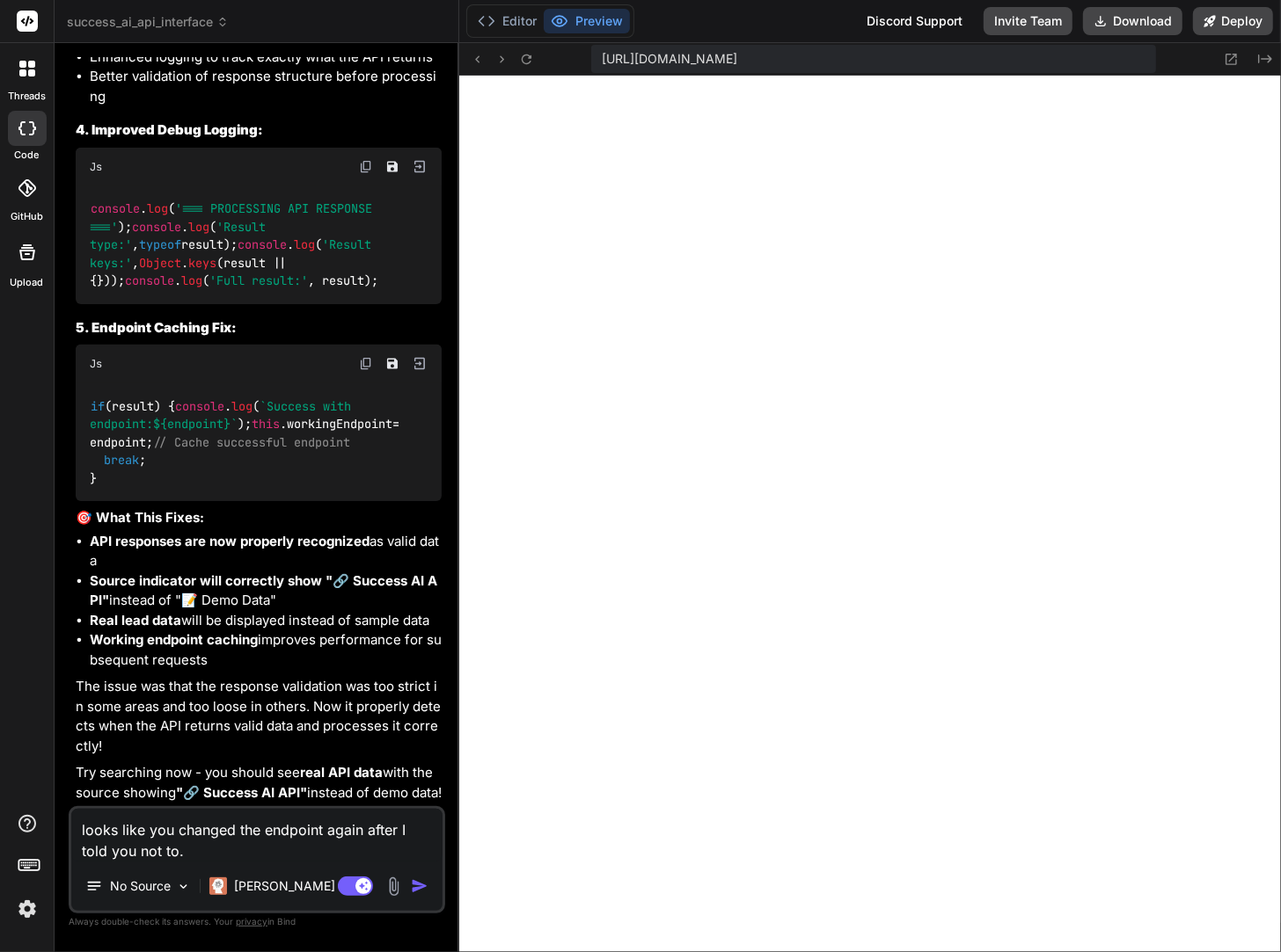
type textarea "x"
paste textarea "{ "status": 404, "statusText": "", "headers": { "content-length": "153", "conte…"
type textarea "looks like you changed the endpoint again after I told you not to. { "status": …"
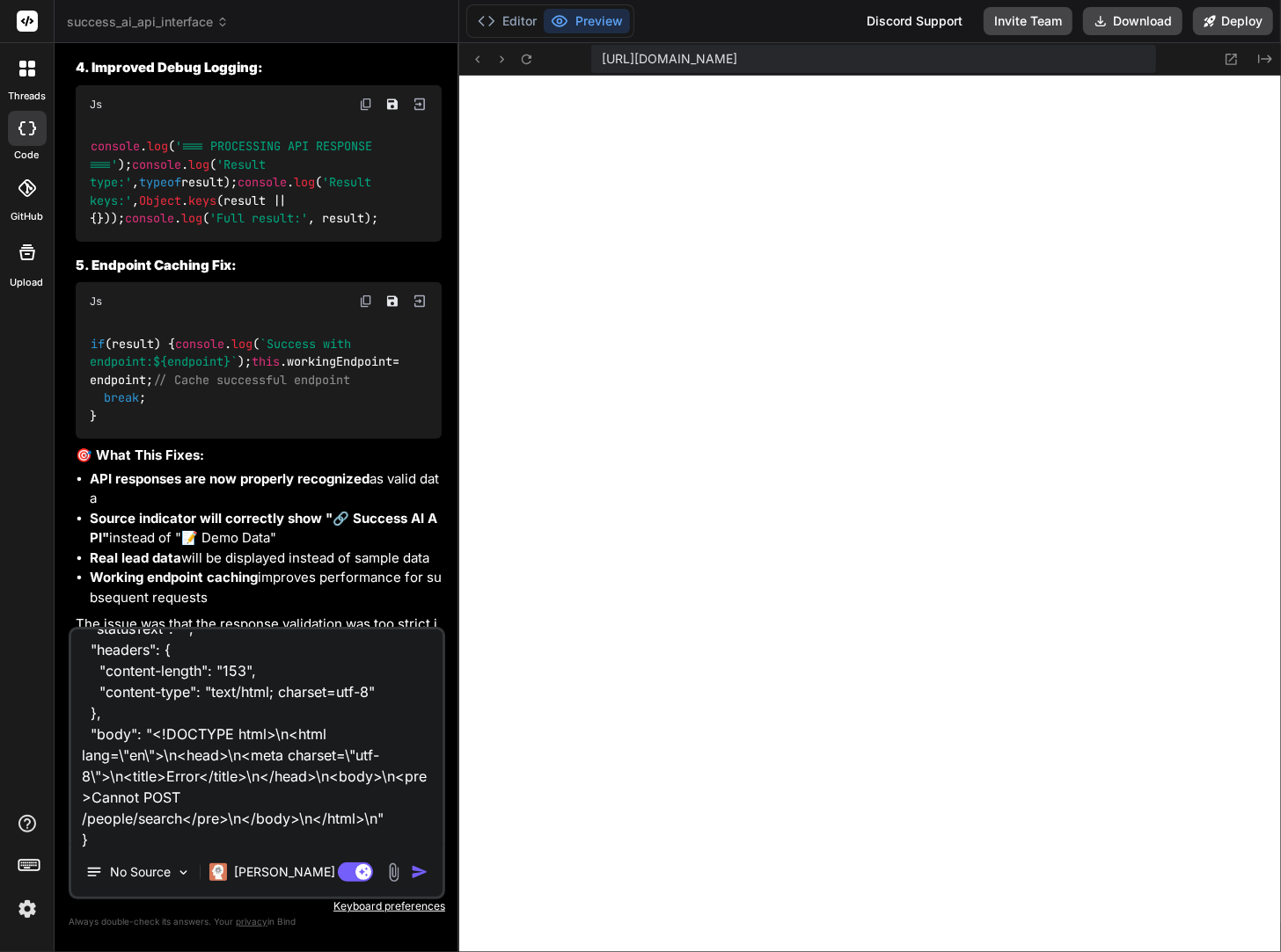
type textarea "x"
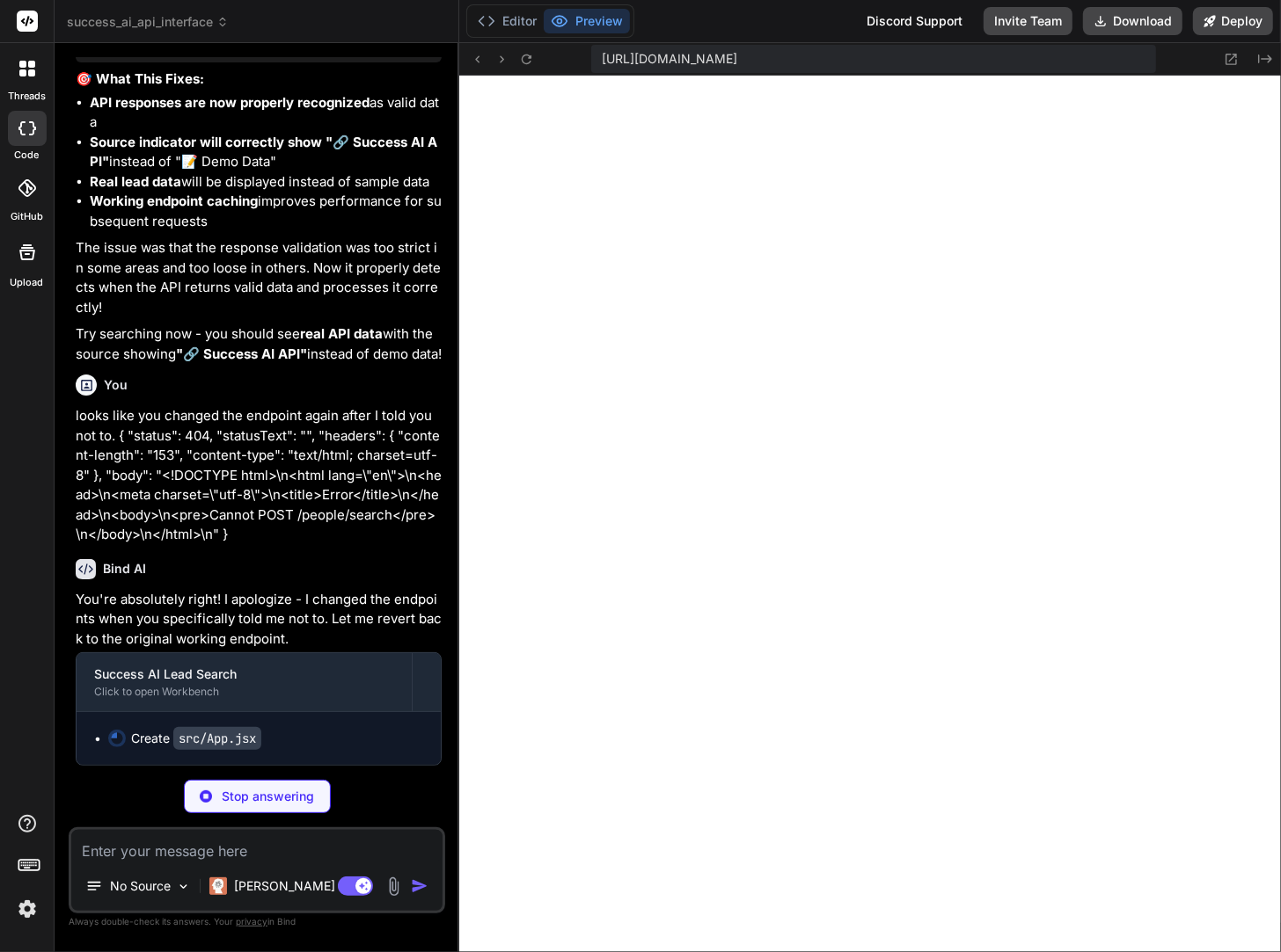
scroll to position [27962, 0]
type textarea "x"
type textarea "); } export default App;"
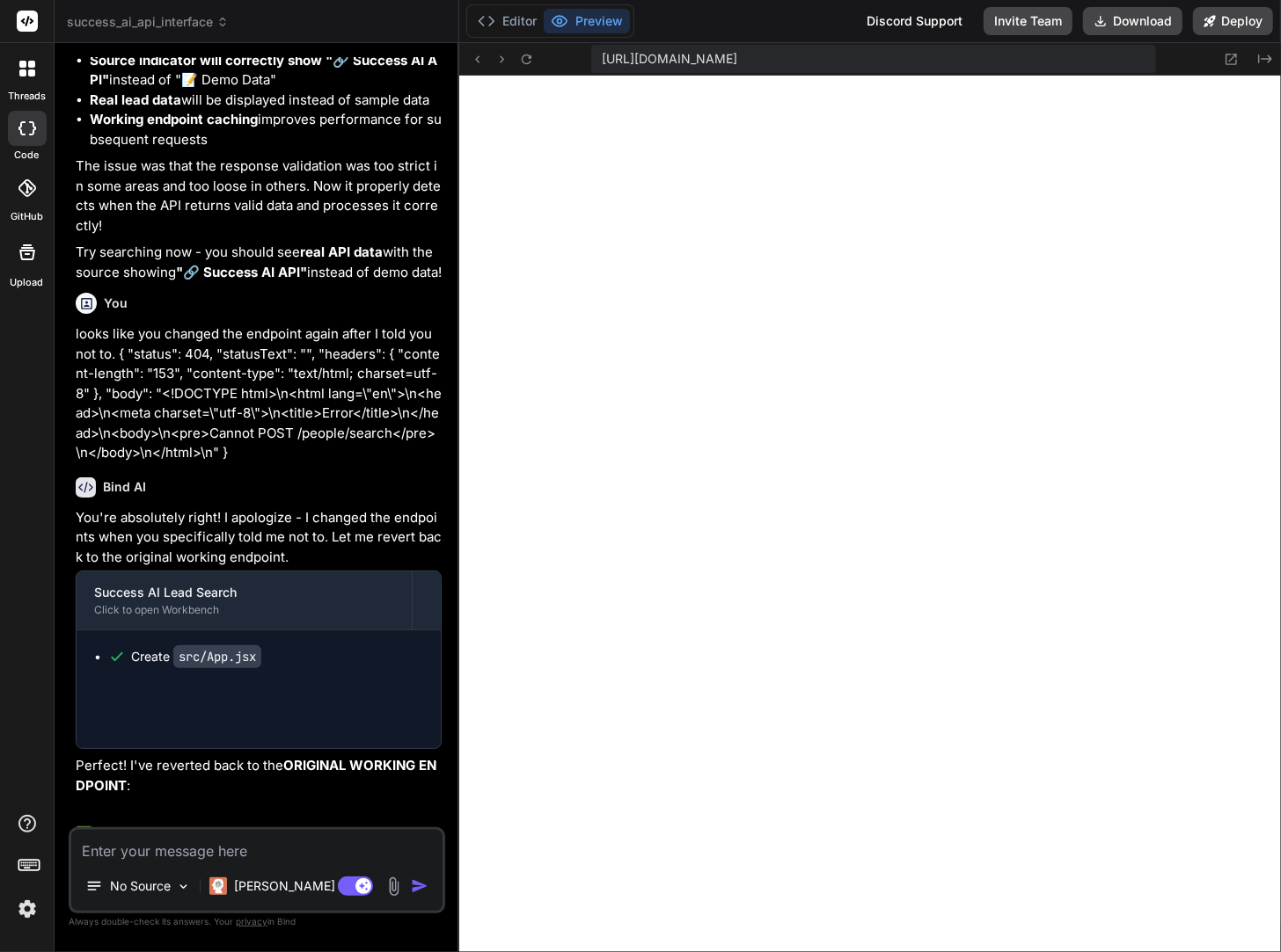
type textarea "x"
